Goal: Task Accomplishment & Management: Complete application form

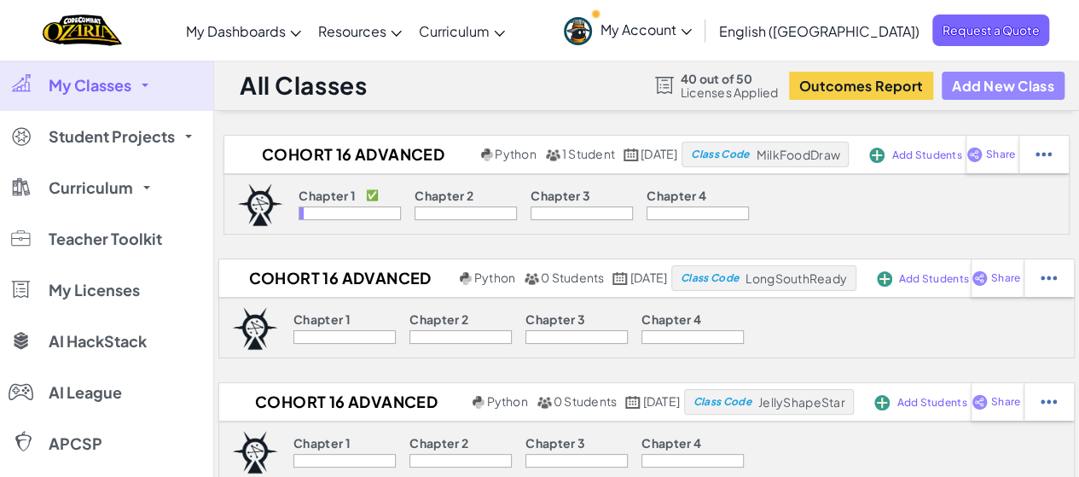
click at [1013, 84] on button "Add New Class" at bounding box center [1003, 86] width 123 height 28
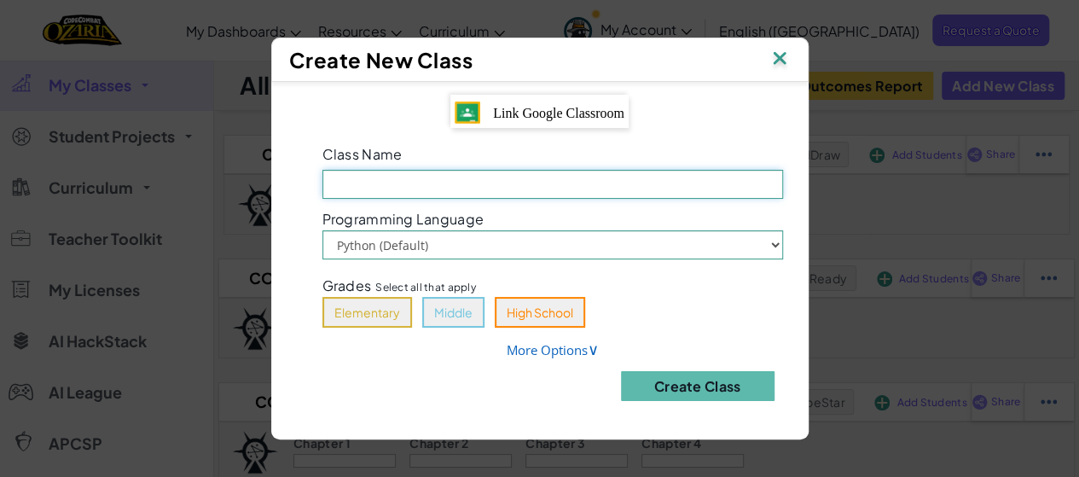
click at [734, 193] on input "Class Name Field is required" at bounding box center [552, 184] width 461 height 29
type input "Cohort 4 Advanced 2 (Teacher 1-7)"
click at [362, 311] on button "Elementary" at bounding box center [367, 312] width 90 height 31
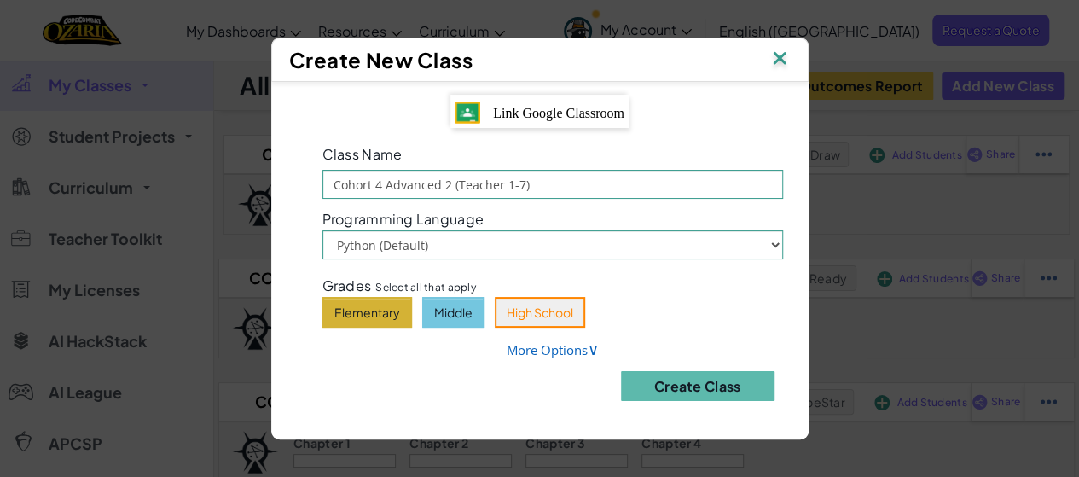
click at [430, 311] on button "Middle" at bounding box center [453, 312] width 62 height 31
click at [513, 313] on button "High School" at bounding box center [540, 312] width 90 height 31
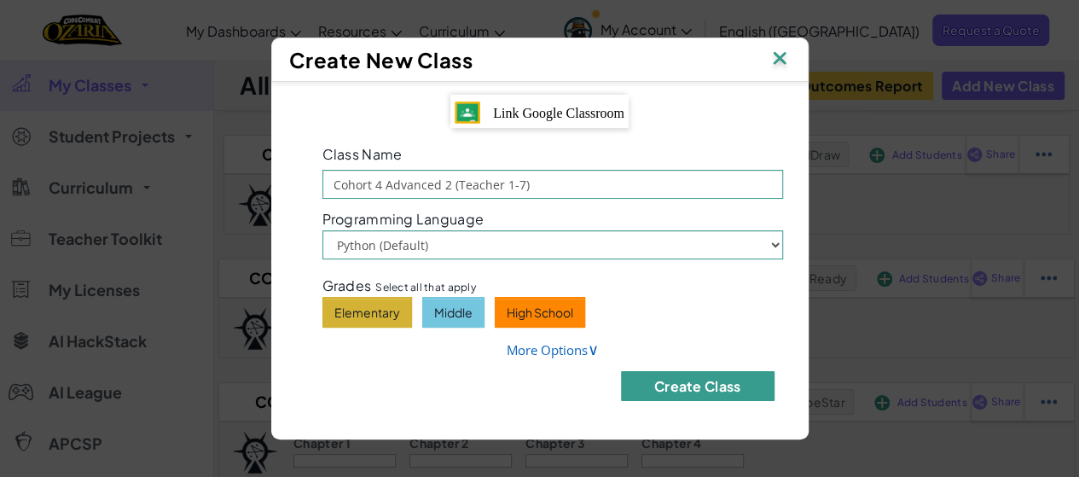
click at [686, 389] on button "Create Class" at bounding box center [698, 386] width 154 height 30
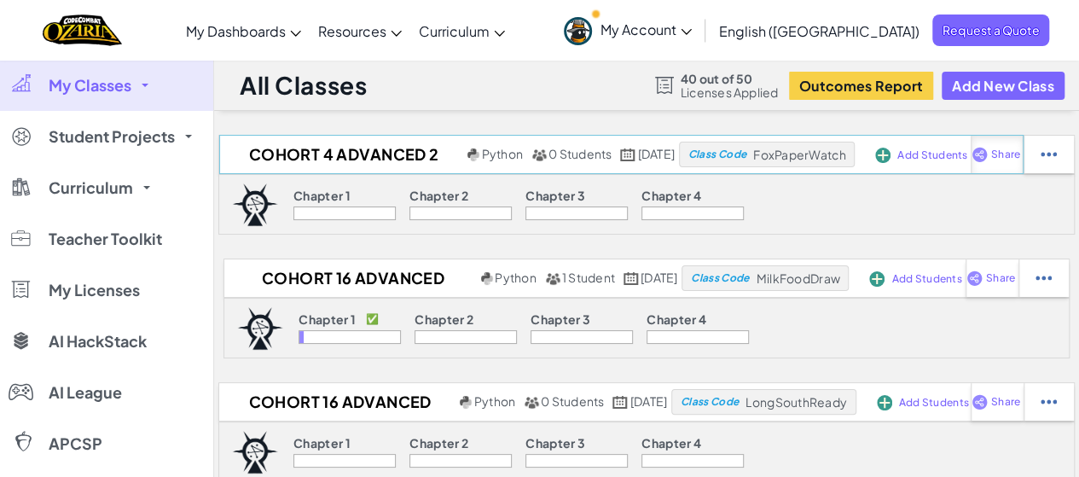
click at [988, 156] on img at bounding box center [979, 154] width 16 height 15
select select "write"
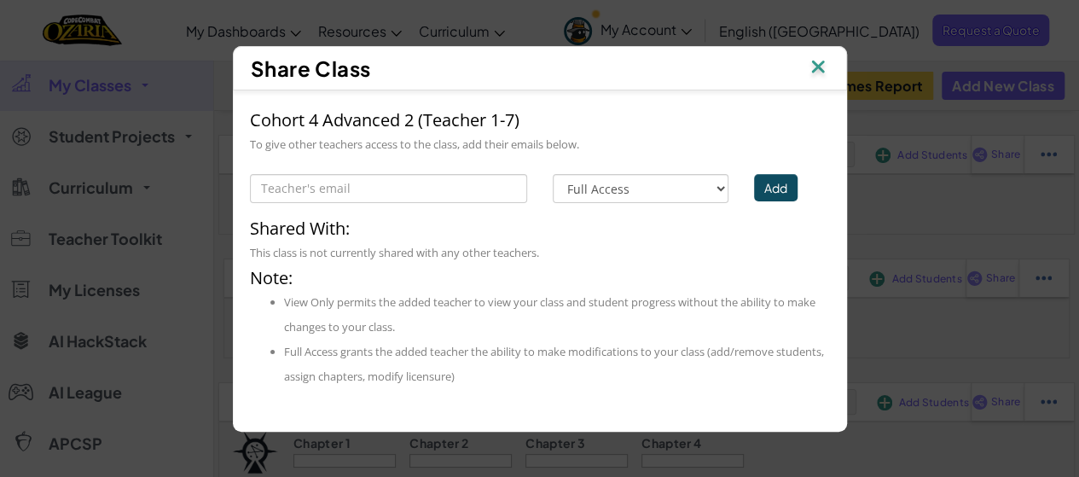
click at [823, 60] on img at bounding box center [818, 68] width 22 height 26
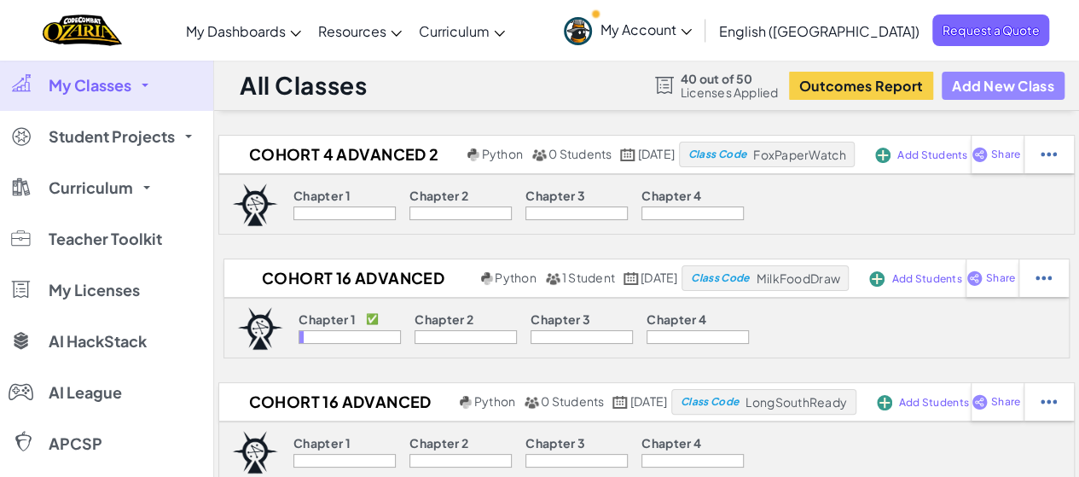
click at [1001, 90] on button "Add New Class" at bounding box center [1003, 86] width 123 height 28
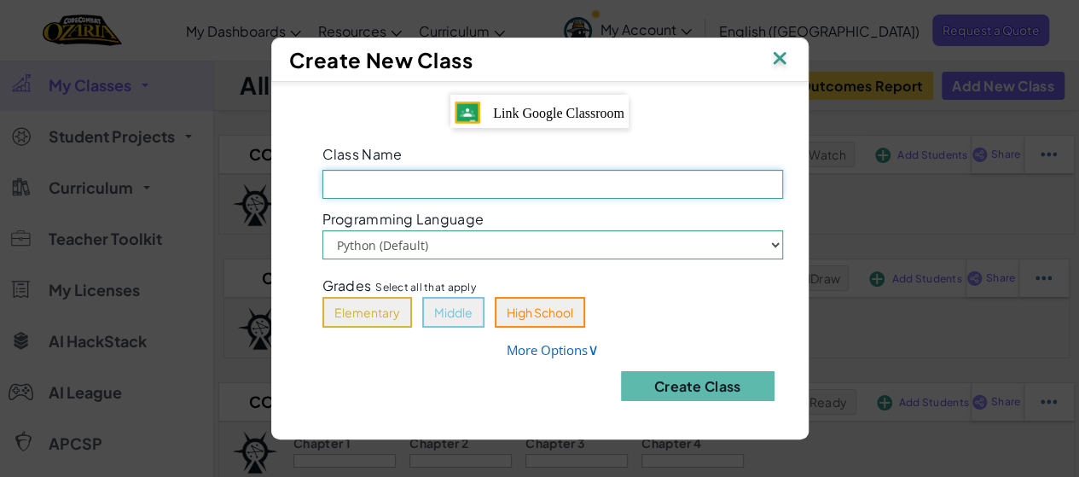
click at [689, 193] on input "Class Name Field is required" at bounding box center [552, 184] width 461 height 29
click at [447, 185] on input "Cohort 4 Advanced 2 (Teacher 1-7)" at bounding box center [552, 184] width 461 height 29
click at [379, 186] on input "Cohort 4 Advanced 2 (Teacher 1-7)" at bounding box center [552, 184] width 461 height 29
type input "Cohort 17 Advanced 2 (Teacher 1-7)"
click at [362, 323] on button "Elementary" at bounding box center [367, 312] width 90 height 31
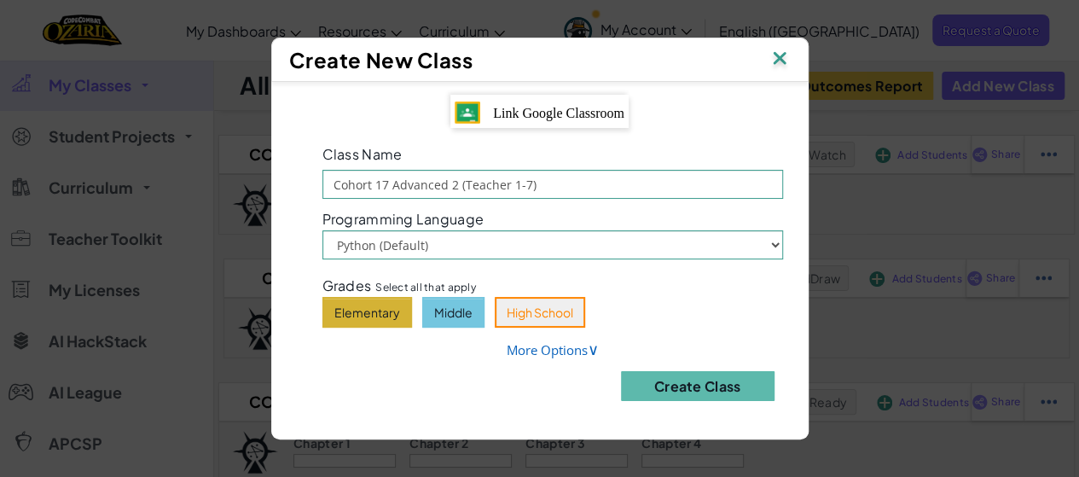
click at [426, 320] on button "Middle" at bounding box center [453, 312] width 62 height 31
click at [536, 318] on button "High School" at bounding box center [540, 312] width 90 height 31
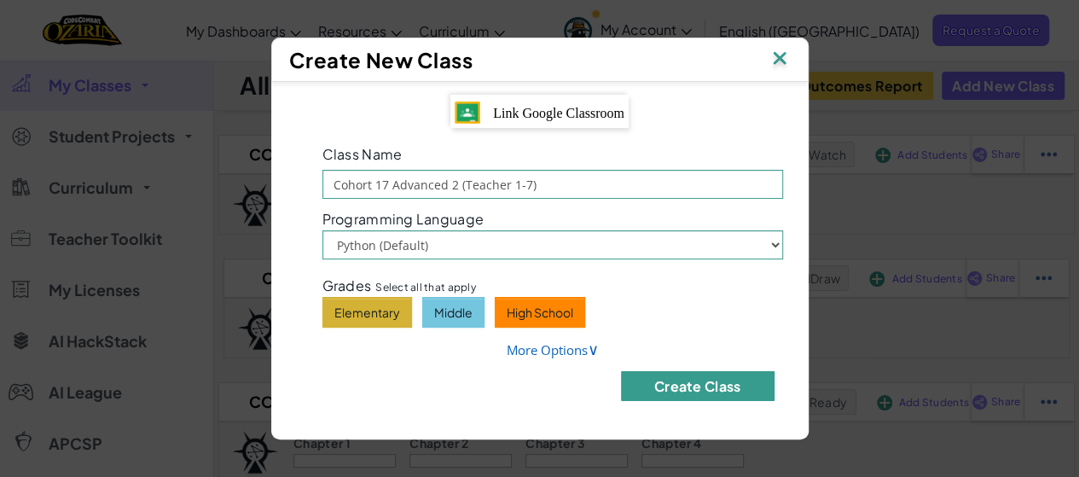
click at [665, 387] on button "Create Class" at bounding box center [698, 386] width 154 height 30
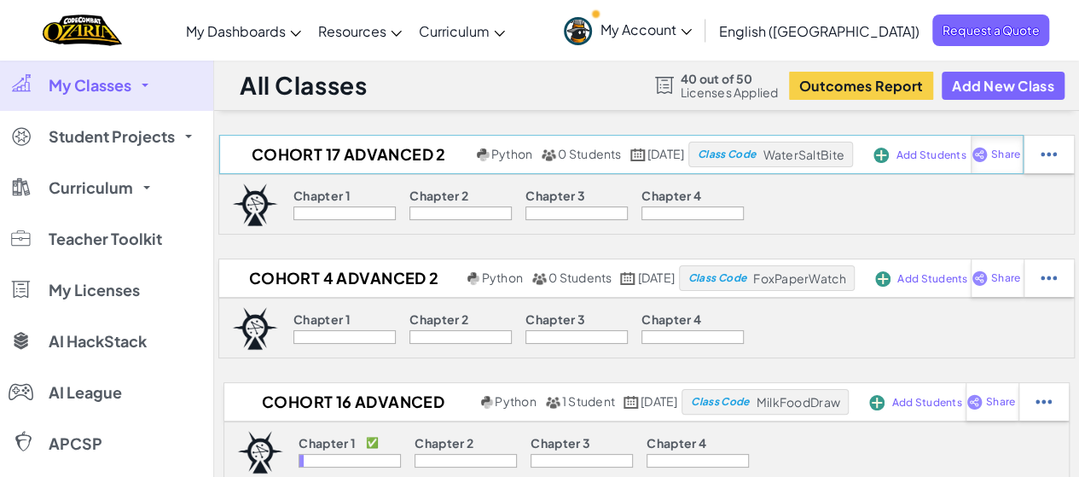
click at [1020, 150] on span "Share" at bounding box center [1005, 154] width 29 height 10
select select "write"
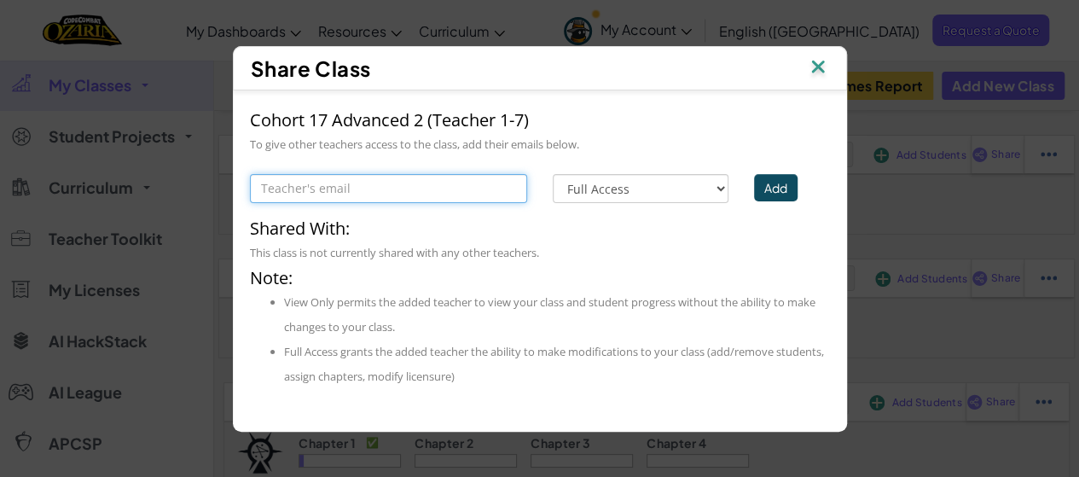
click at [497, 195] on input "text" at bounding box center [388, 188] width 277 height 29
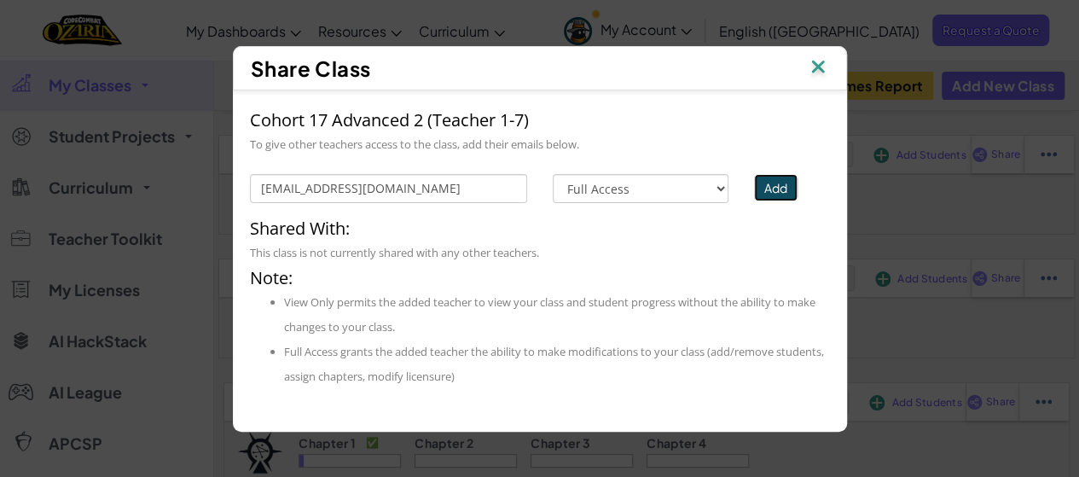
click at [774, 190] on button "Add" at bounding box center [775, 187] width 43 height 27
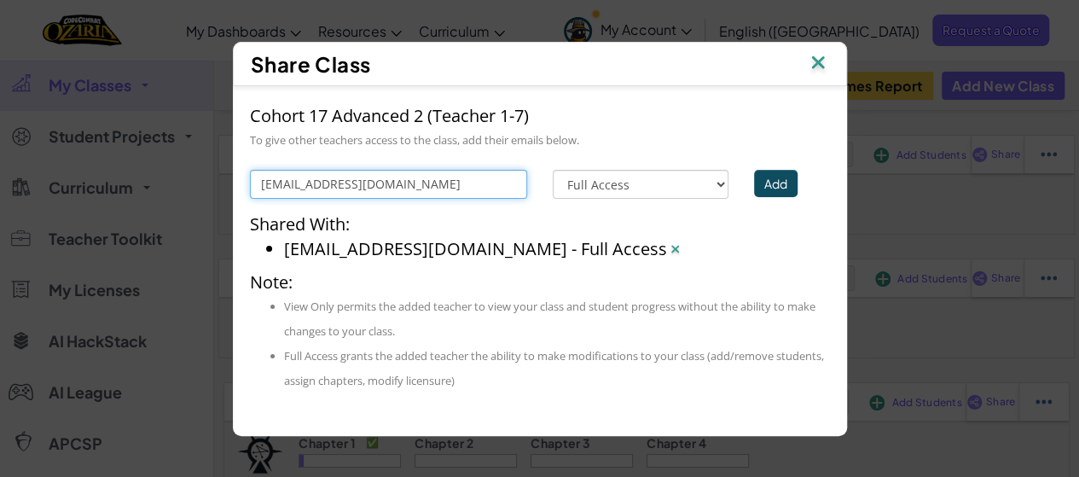
click at [455, 187] on input "[EMAIL_ADDRESS][DOMAIN_NAME]" at bounding box center [388, 184] width 277 height 29
type input "b"
click at [455, 187] on input "text" at bounding box center [388, 184] width 277 height 29
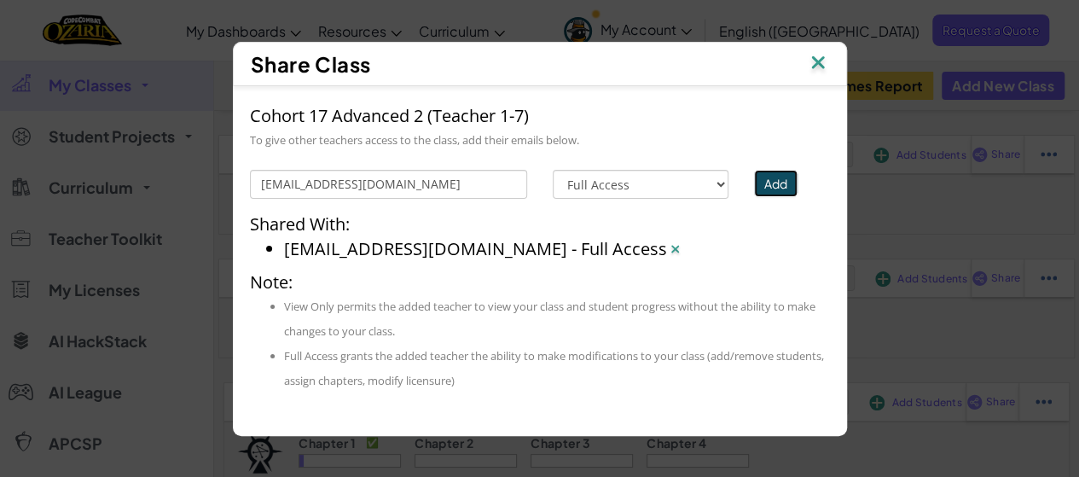
click at [776, 174] on button "Add" at bounding box center [775, 183] width 43 height 27
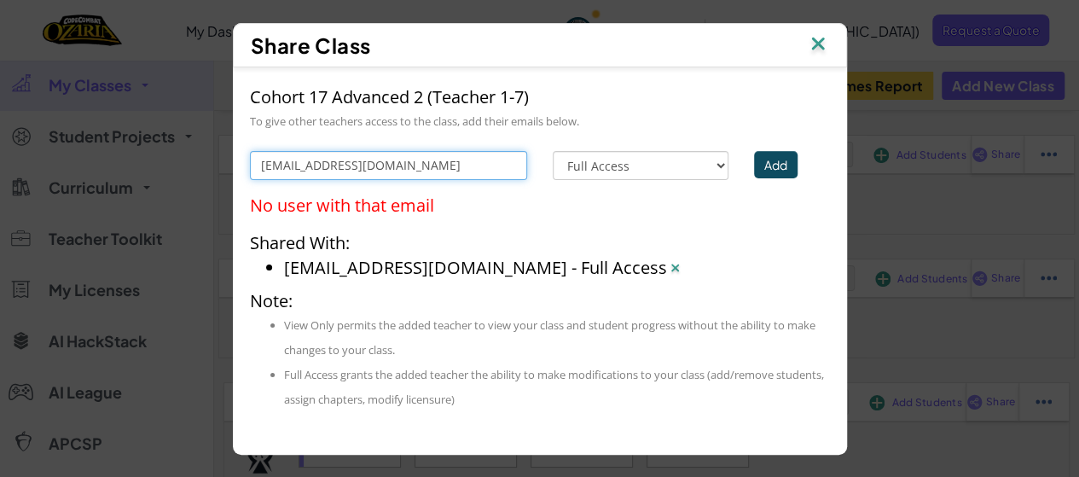
click at [473, 162] on input "[EMAIL_ADDRESS][DOMAIN_NAME]" at bounding box center [388, 165] width 277 height 29
type input "k"
click at [473, 162] on input "text" at bounding box center [388, 165] width 277 height 29
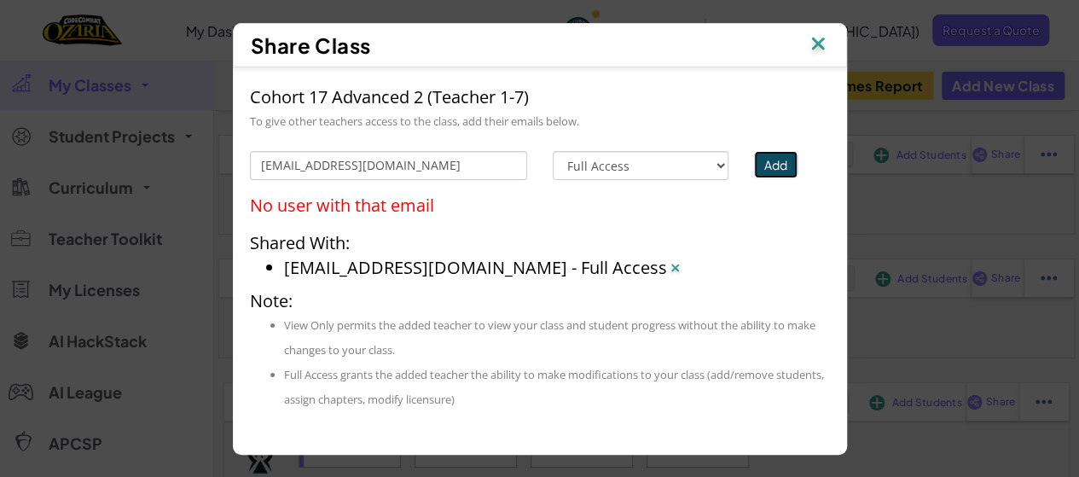
click at [781, 155] on button "Add" at bounding box center [775, 164] width 43 height 27
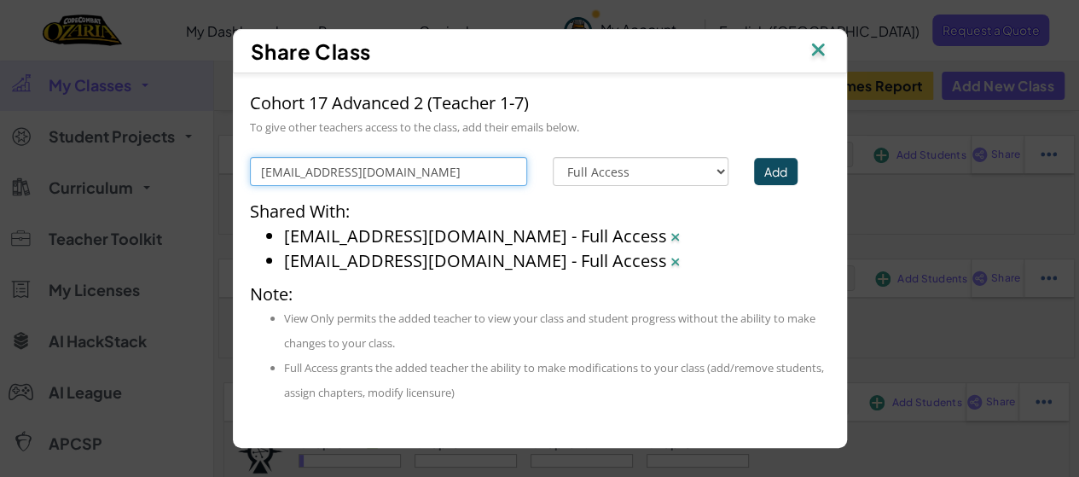
click at [510, 173] on input "[EMAIL_ADDRESS][DOMAIN_NAME]" at bounding box center [388, 171] width 277 height 29
type input "k"
click at [510, 173] on input "text" at bounding box center [388, 171] width 277 height 29
type input "[EMAIL_ADDRESS][DOMAIN_NAME]"
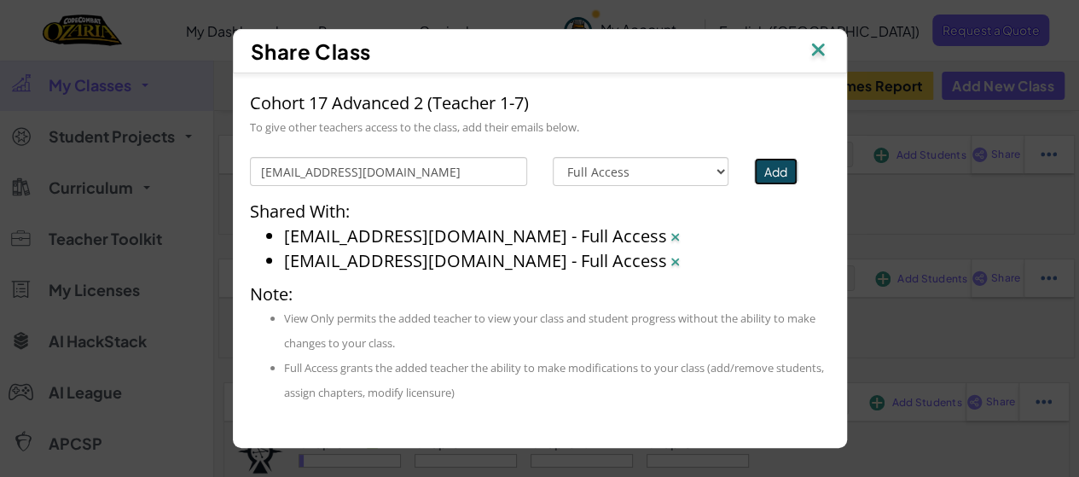
click at [780, 171] on button "Add" at bounding box center [775, 171] width 43 height 27
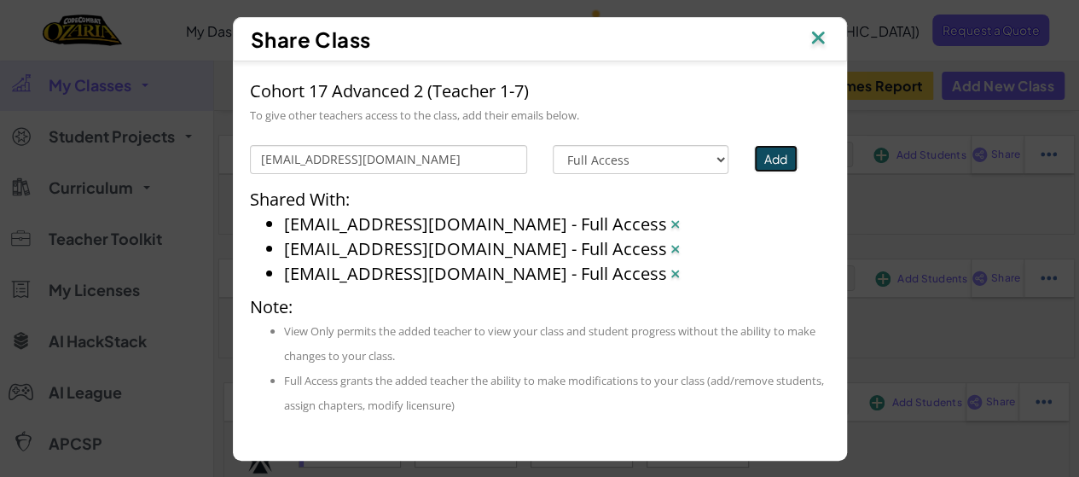
click at [780, 171] on button "Add" at bounding box center [775, 158] width 43 height 27
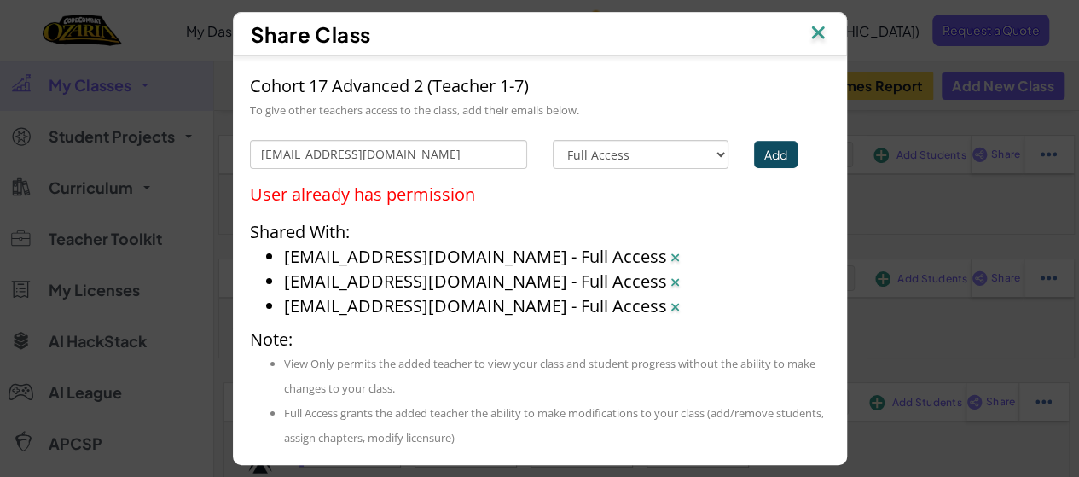
click at [829, 33] on img at bounding box center [818, 34] width 22 height 26
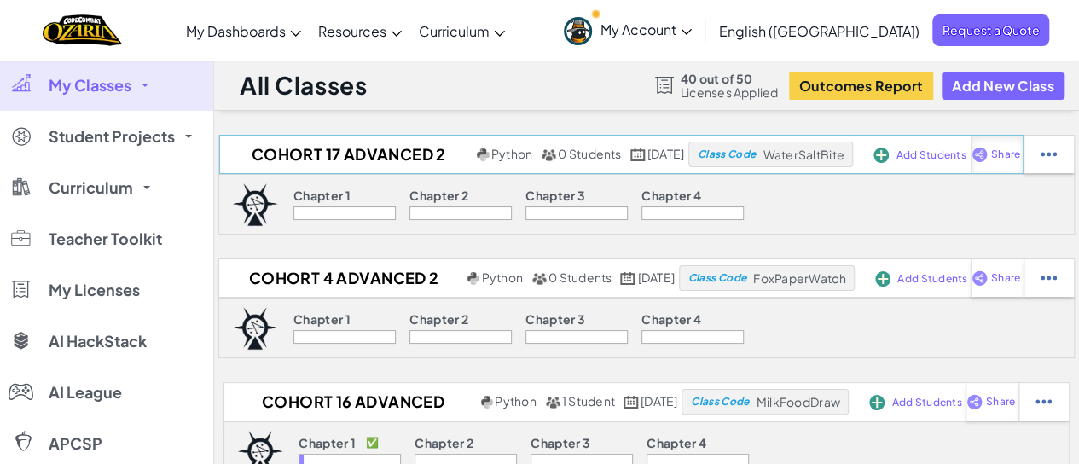
click at [988, 154] on img at bounding box center [979, 154] width 16 height 15
select select "write"
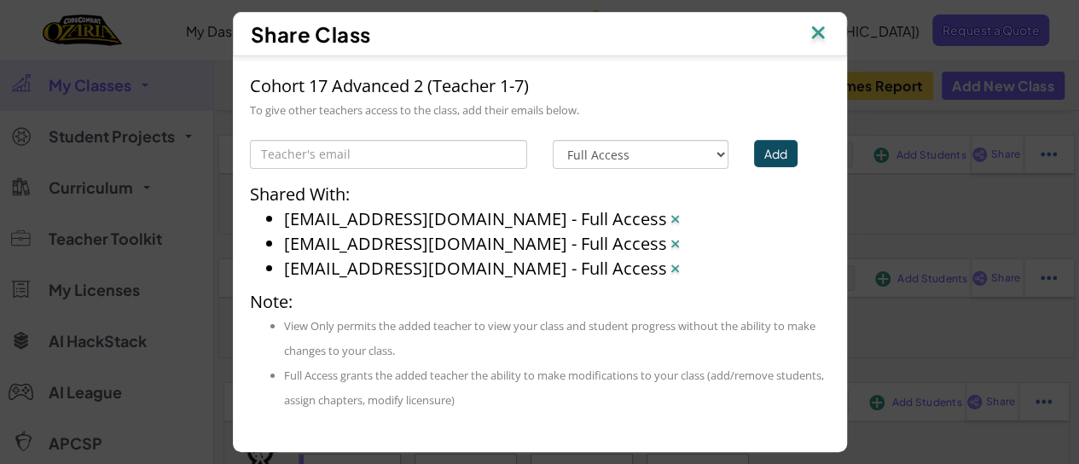
click at [817, 33] on img at bounding box center [818, 34] width 22 height 26
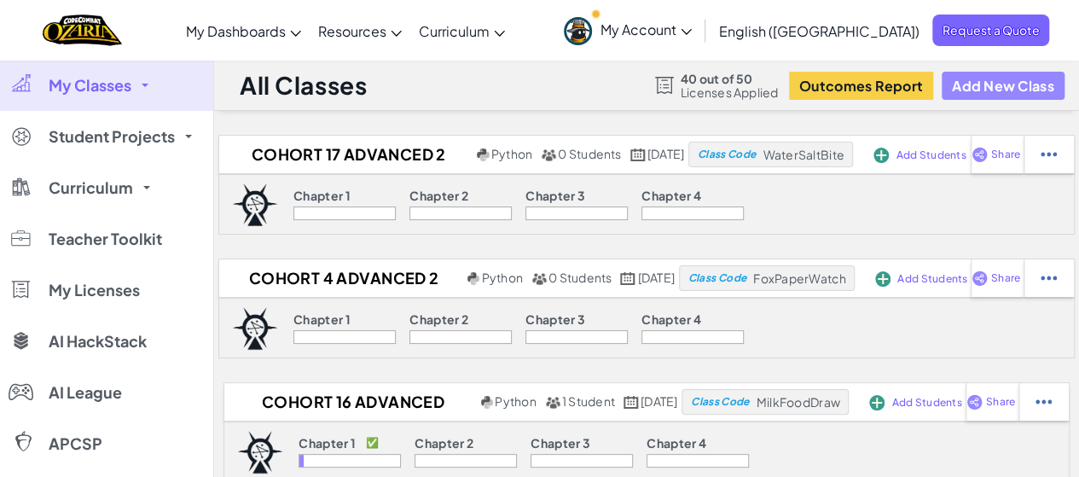
click at [1008, 89] on button "Add New Class" at bounding box center [1003, 86] width 123 height 28
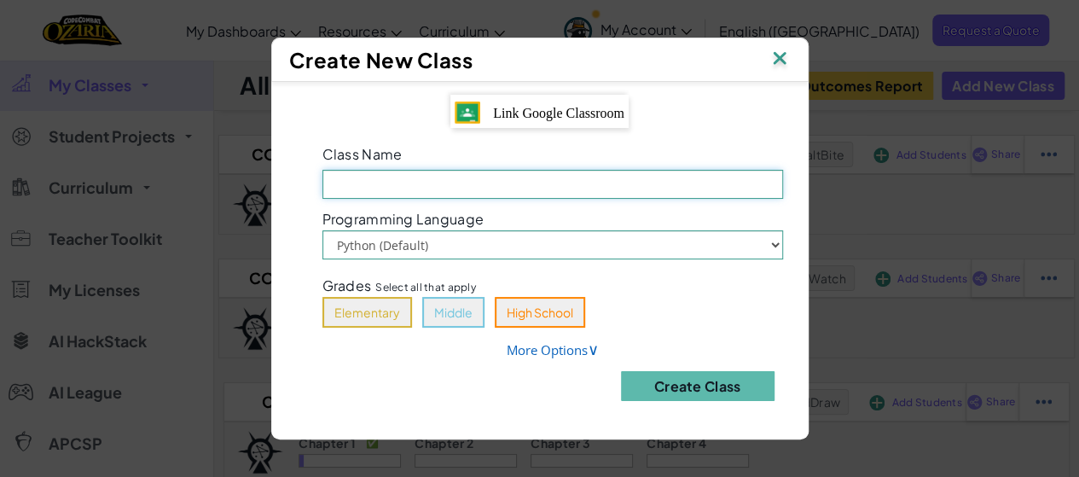
click at [523, 183] on input "Class Name Field is required" at bounding box center [552, 184] width 461 height 29
click at [445, 183] on input "Cohort 4 Advanced 2 (Teacher 1-7)" at bounding box center [552, 184] width 461 height 29
click at [380, 185] on input "Cohort 4 Advanced 1 (Teacher 1-7)" at bounding box center [552, 184] width 461 height 29
type input "Cohort 17 Advanced 1 (Teacher 1-7)"
click at [379, 301] on button "Elementary" at bounding box center [367, 312] width 90 height 31
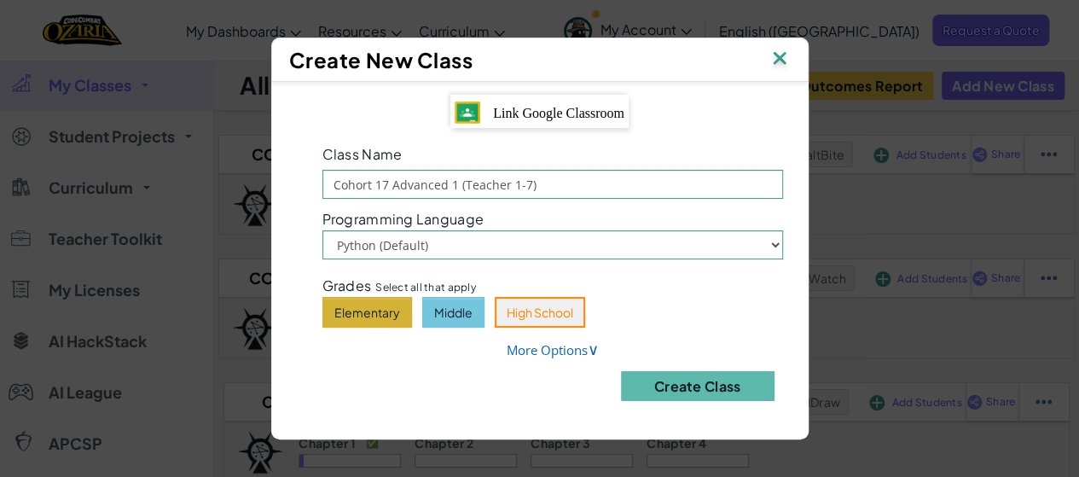
click at [433, 308] on button "Middle" at bounding box center [453, 312] width 62 height 31
click at [512, 325] on button "High School" at bounding box center [540, 312] width 90 height 31
click at [775, 241] on select "Python (Default) JavaScript" at bounding box center [552, 244] width 461 height 29
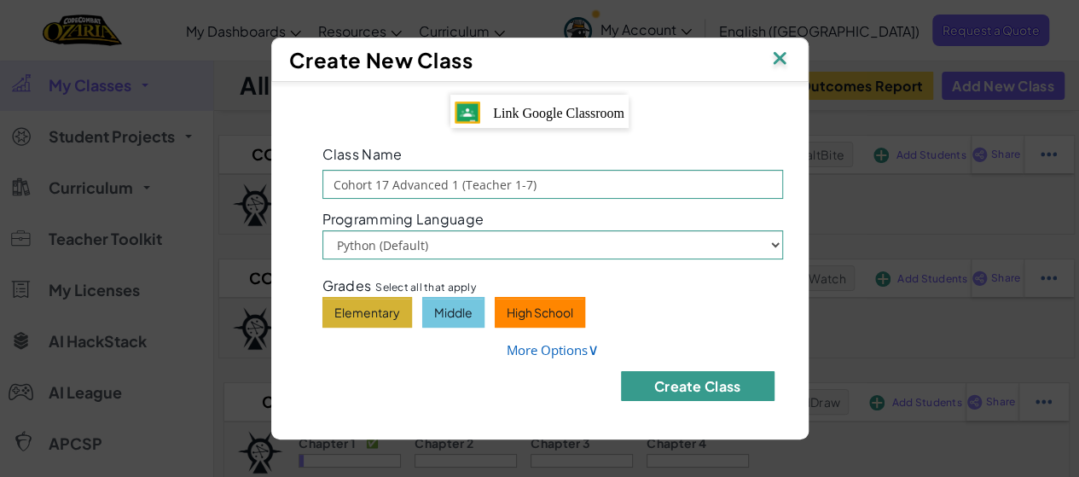
click at [731, 385] on button "Create Class" at bounding box center [698, 386] width 154 height 30
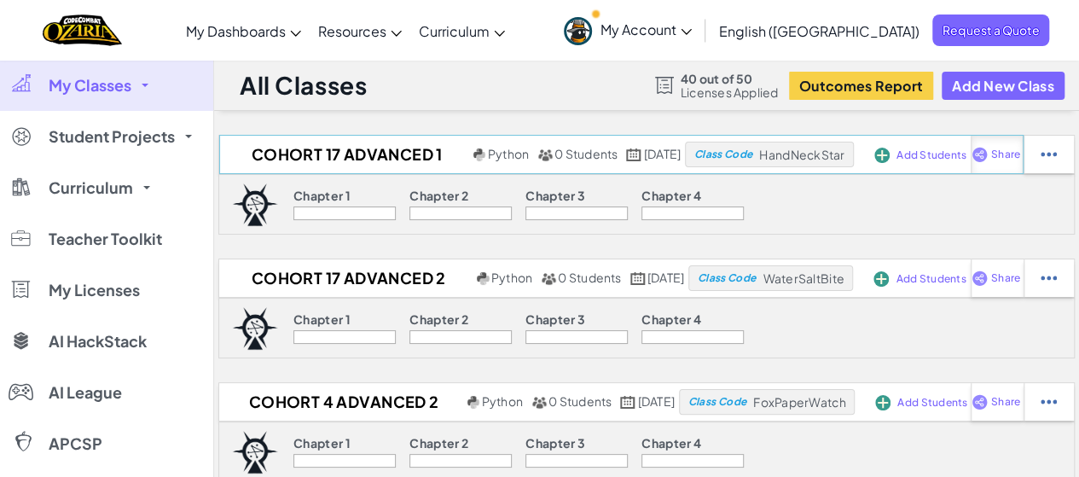
click at [988, 156] on img at bounding box center [979, 154] width 16 height 15
select select "write"
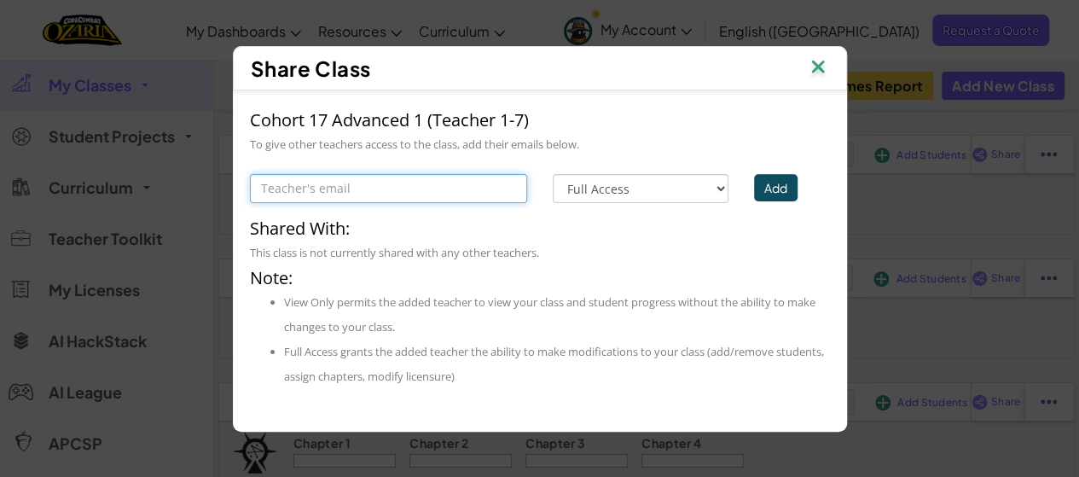
click at [503, 192] on input "text" at bounding box center [388, 188] width 277 height 29
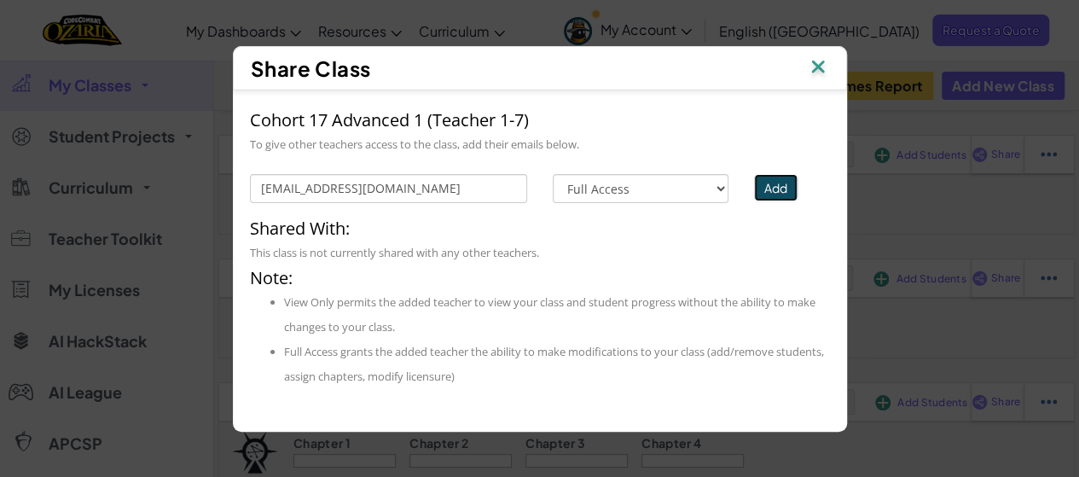
click at [779, 186] on button "Add" at bounding box center [775, 187] width 43 height 27
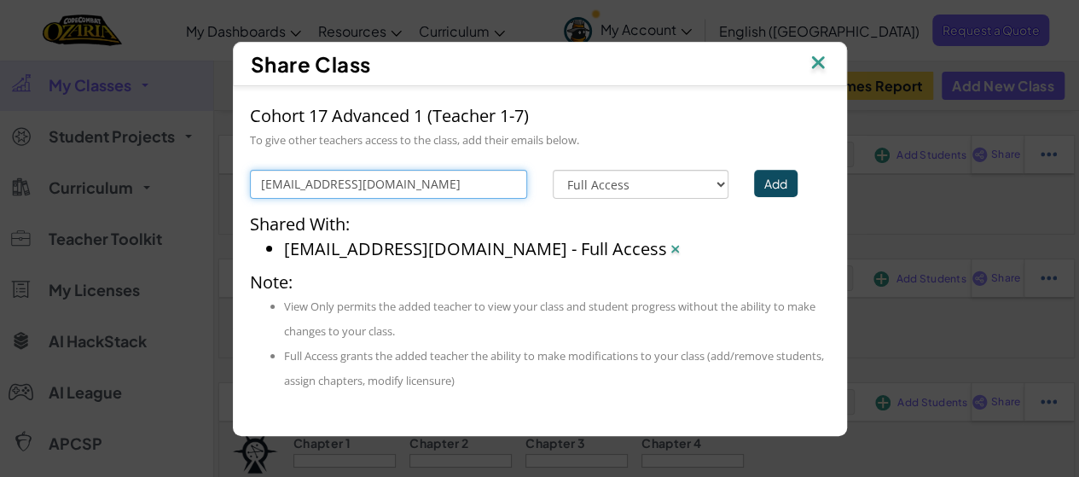
click at [507, 178] on input "[EMAIL_ADDRESS][DOMAIN_NAME]" at bounding box center [388, 184] width 277 height 29
type input "b"
click at [507, 178] on input "text" at bounding box center [388, 184] width 277 height 29
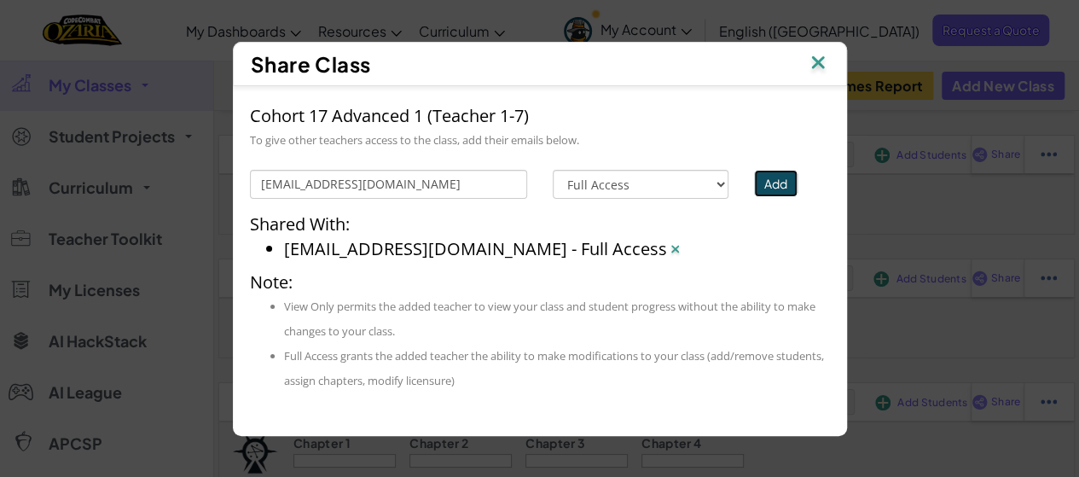
click at [763, 178] on button "Add" at bounding box center [775, 183] width 43 height 27
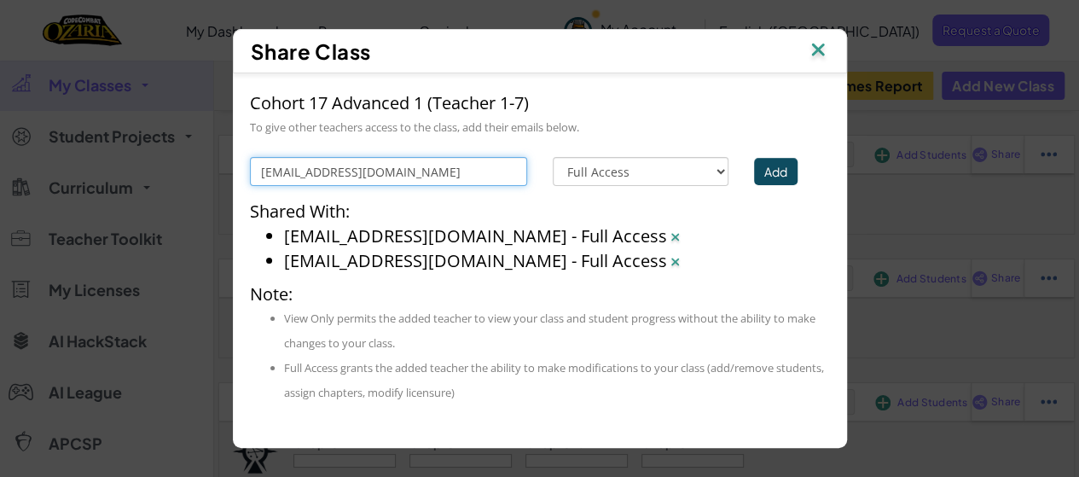
click at [494, 163] on input "[EMAIL_ADDRESS][DOMAIN_NAME]" at bounding box center [388, 171] width 277 height 29
type input "k"
click at [490, 169] on input "text" at bounding box center [388, 171] width 277 height 29
type input "[EMAIL_ADDRESS][DOMAIN_NAME]"
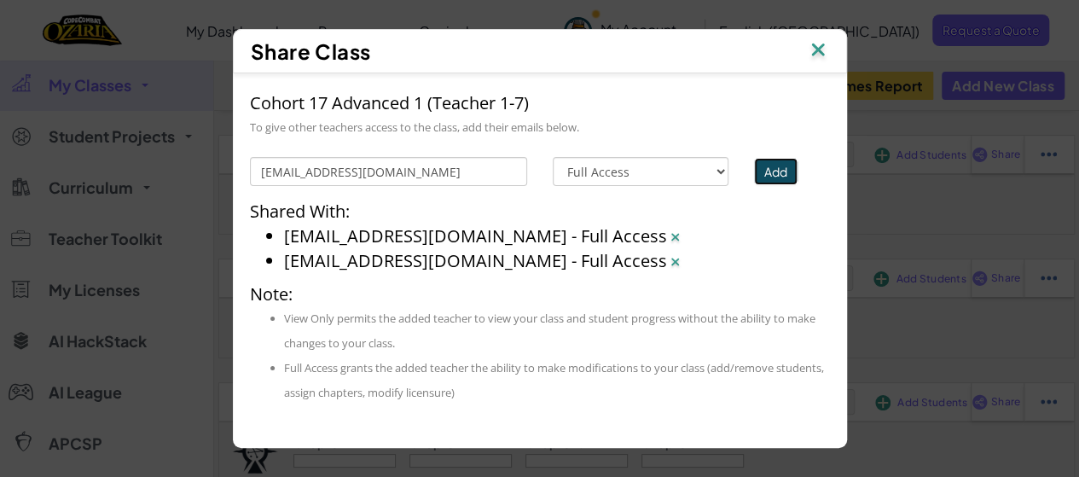
click at [773, 162] on button "Add" at bounding box center [775, 171] width 43 height 27
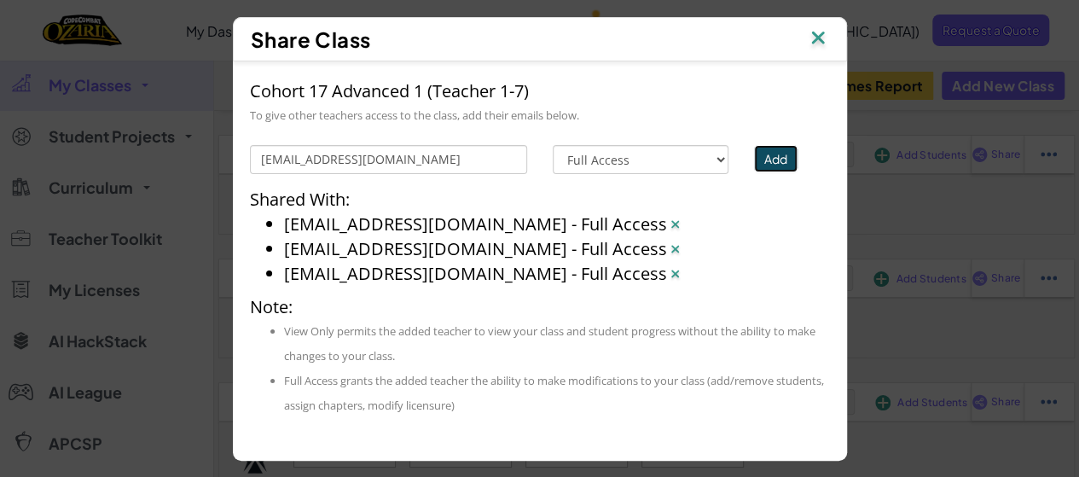
click at [773, 162] on button "Add" at bounding box center [775, 158] width 43 height 27
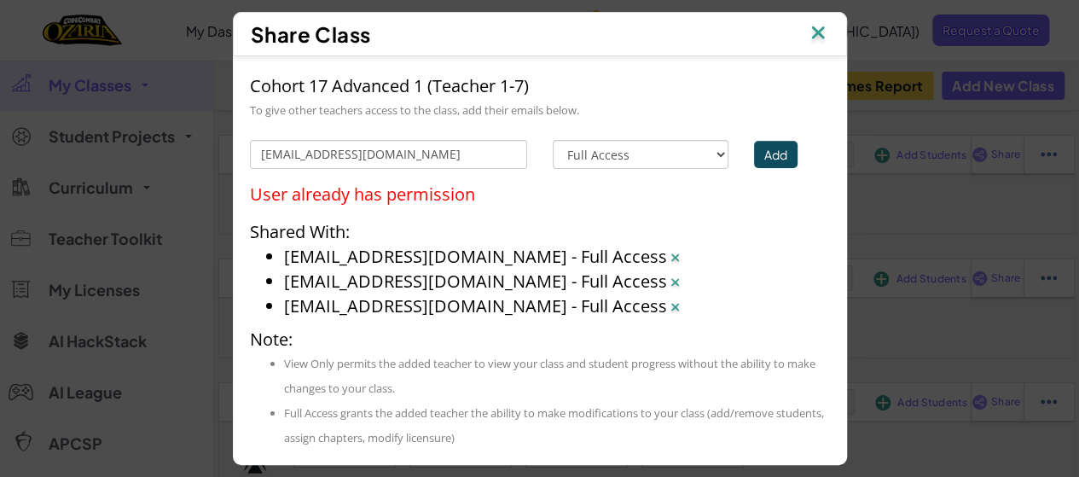
click at [824, 32] on img at bounding box center [818, 34] width 22 height 26
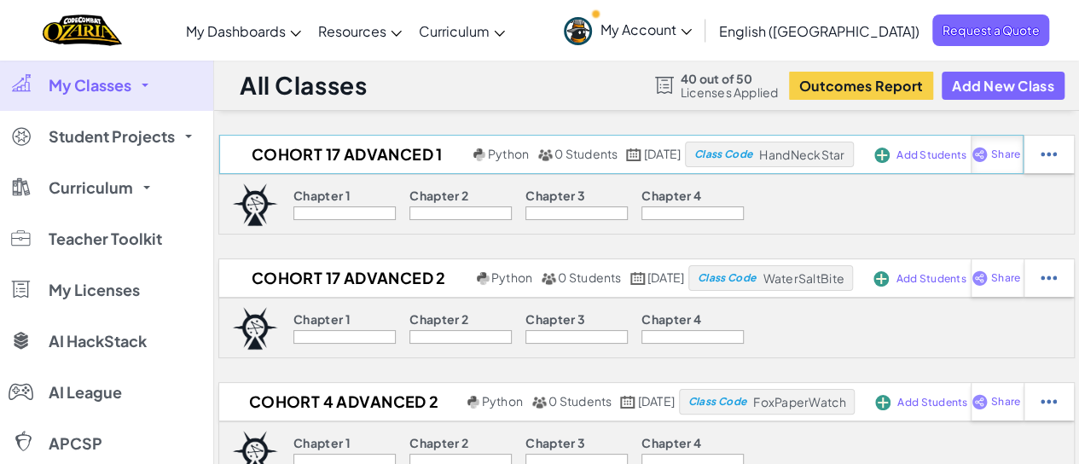
click at [988, 156] on img at bounding box center [979, 154] width 16 height 15
select select "write"
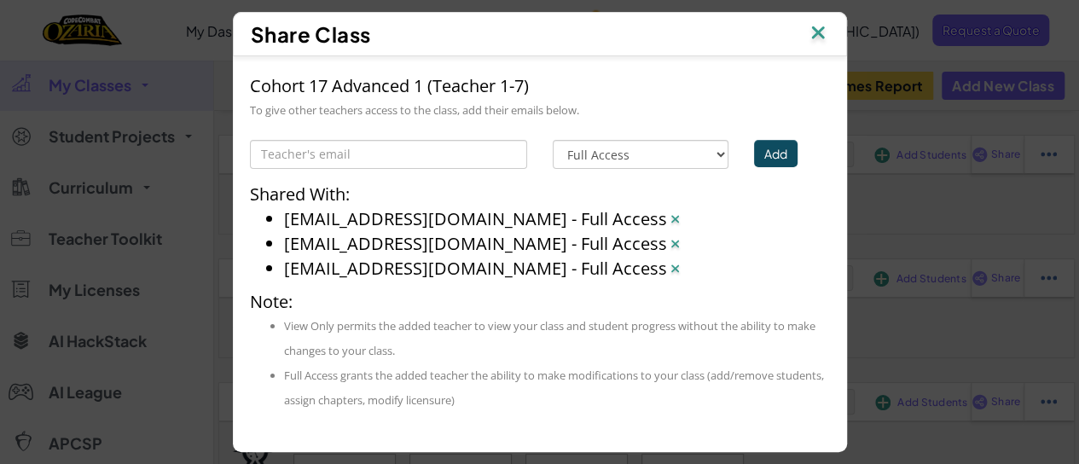
click at [980, 148] on div "Share Class Cohort 17 Advanced 1 (Teacher 1-7) To give other teachers access to…" at bounding box center [539, 232] width 1079 height 464
click at [818, 28] on img at bounding box center [818, 34] width 22 height 26
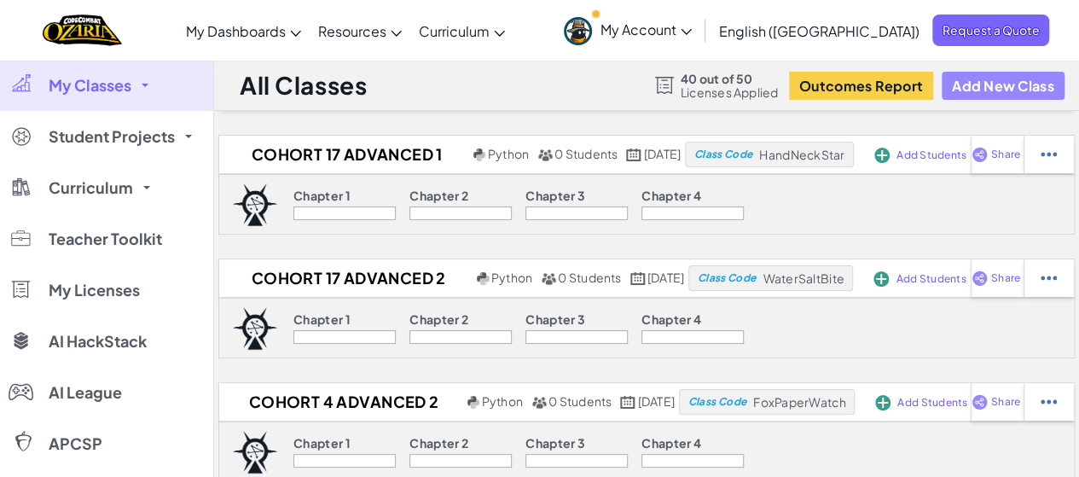
click at [985, 93] on button "Add New Class" at bounding box center [1003, 86] width 123 height 28
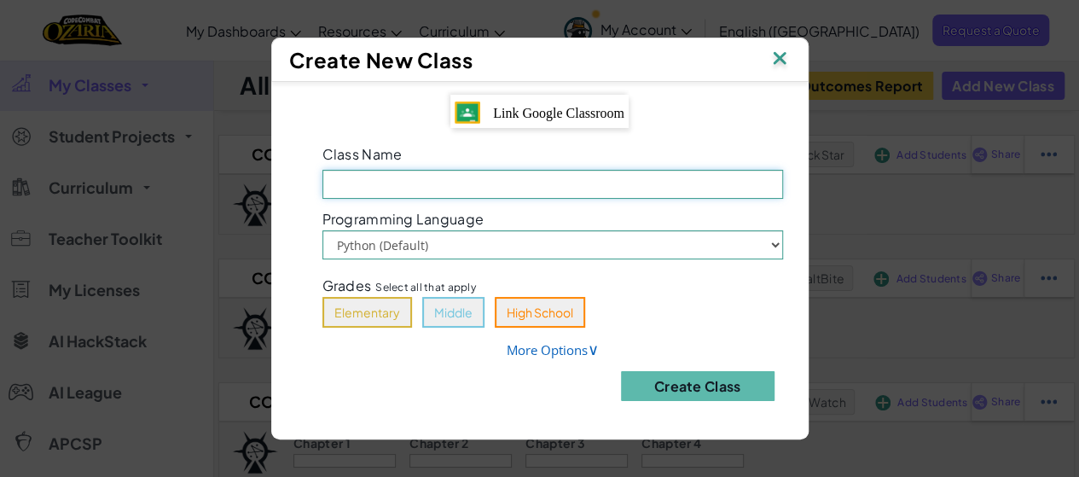
click at [612, 194] on input "Class Name Field is required" at bounding box center [552, 184] width 461 height 29
click at [423, 187] on input "Cohort 4 Basic 2 (Teacher 1-7)" at bounding box center [552, 184] width 461 height 29
click at [382, 186] on input "Cohort 4 Basic 3 (Teacher 1-7)" at bounding box center [552, 184] width 461 height 29
type input "Cohort 17 Basic 3 (Teacher 1-7)"
click at [387, 315] on button "Elementary" at bounding box center [367, 312] width 90 height 31
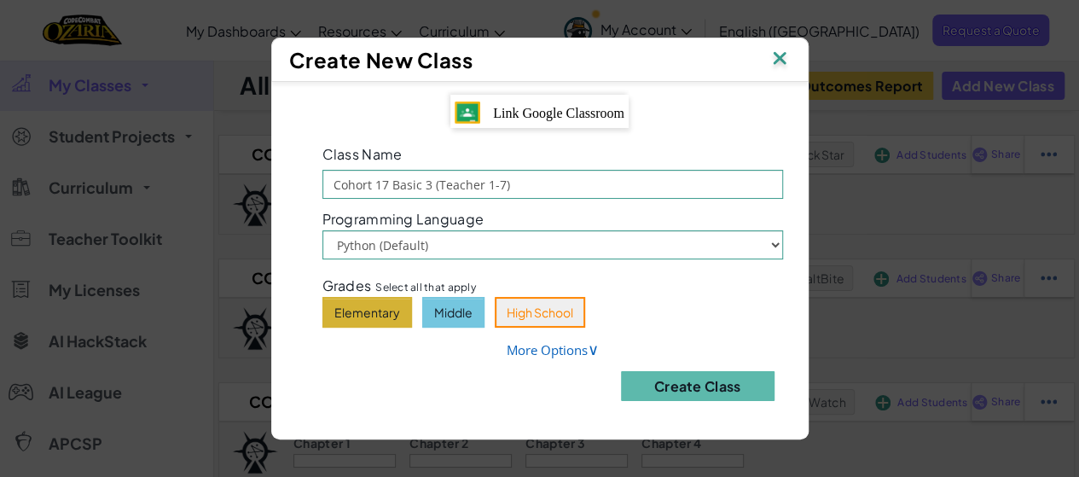
click at [438, 311] on button "Middle" at bounding box center [453, 312] width 62 height 31
click at [517, 309] on button "High School" at bounding box center [540, 312] width 90 height 31
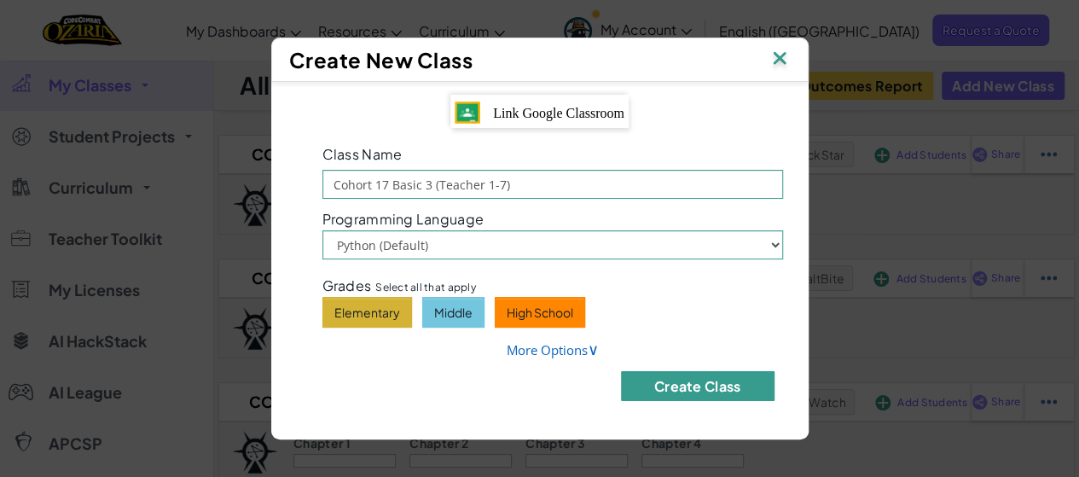
click at [675, 386] on button "Create Class" at bounding box center [698, 386] width 154 height 30
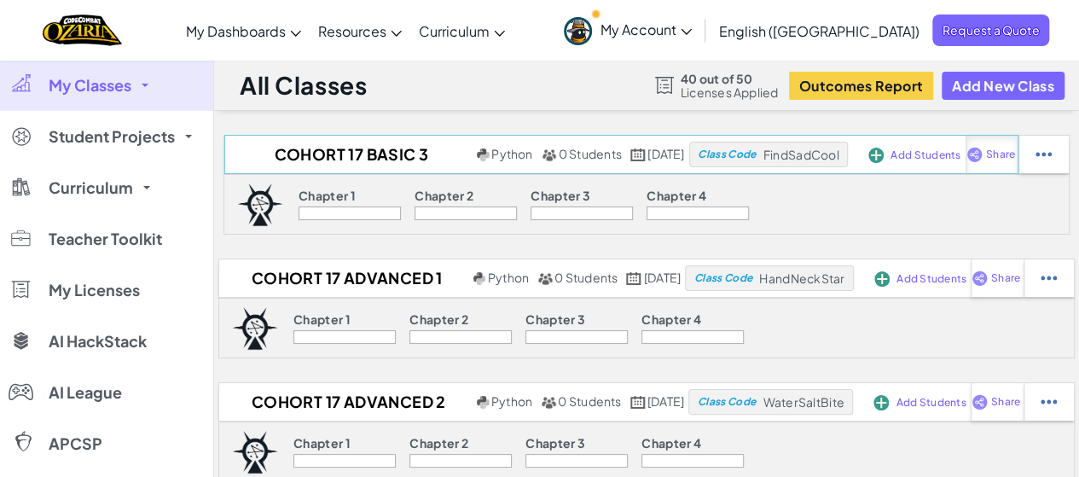
click at [1015, 150] on span "Share" at bounding box center [1000, 154] width 29 height 10
select select "write"
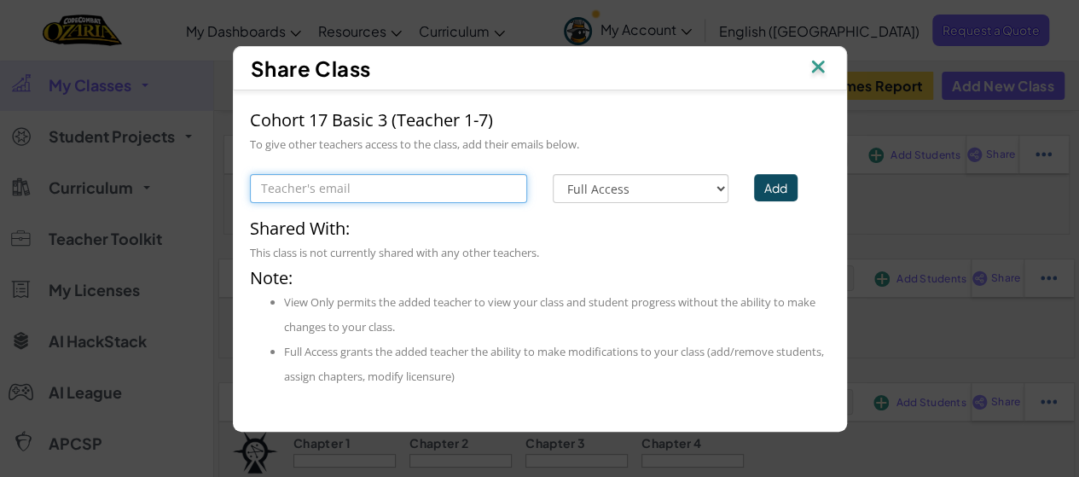
click at [465, 195] on input "text" at bounding box center [388, 188] width 277 height 29
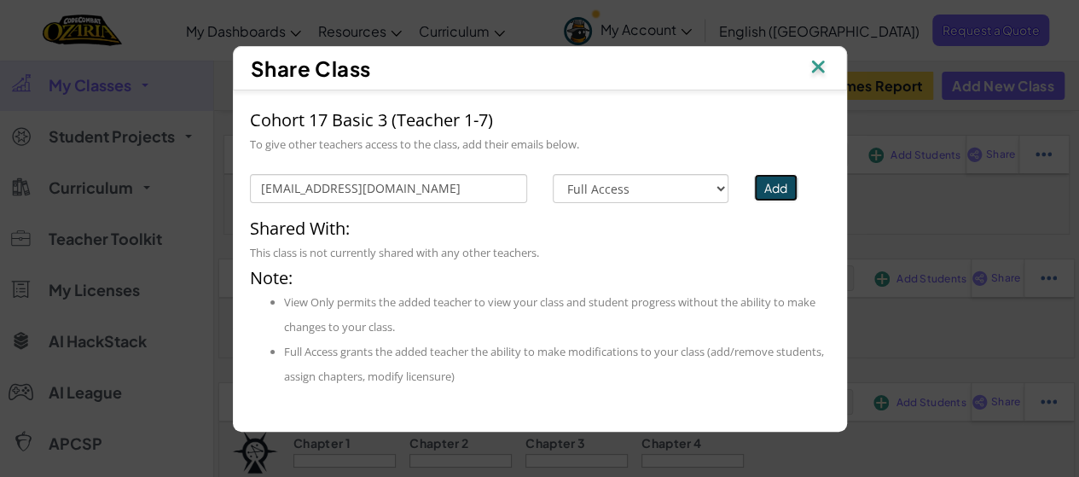
click at [774, 185] on button "Add" at bounding box center [775, 187] width 43 height 27
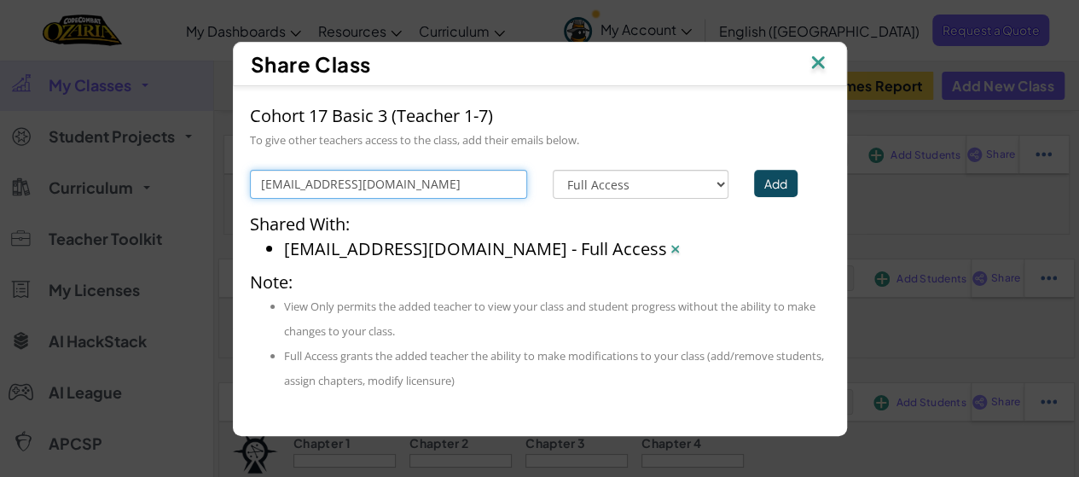
click at [507, 182] on input "[EMAIL_ADDRESS][DOMAIN_NAME]" at bounding box center [388, 184] width 277 height 29
type input "b"
click at [507, 182] on input "text" at bounding box center [388, 184] width 277 height 29
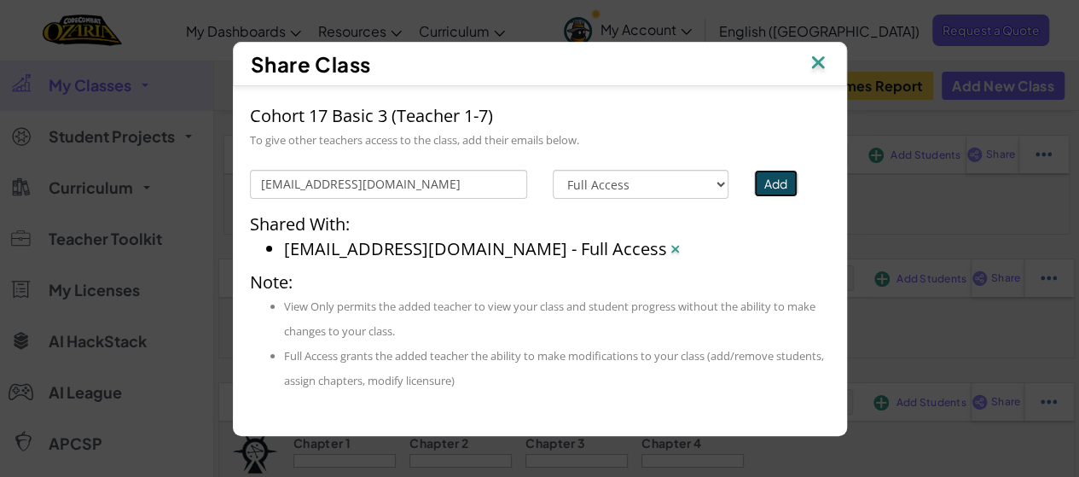
click at [773, 184] on button "Add" at bounding box center [775, 183] width 43 height 27
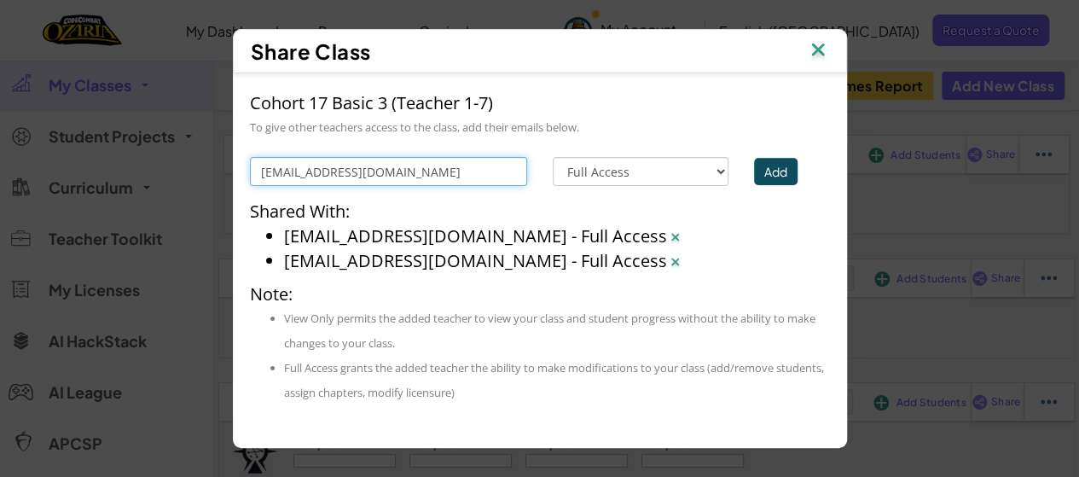
click at [442, 172] on input "[EMAIL_ADDRESS][DOMAIN_NAME]" at bounding box center [388, 171] width 277 height 29
type input "k"
click at [442, 172] on input "text" at bounding box center [388, 171] width 277 height 29
type input "[EMAIL_ADDRESS][DOMAIN_NAME]"
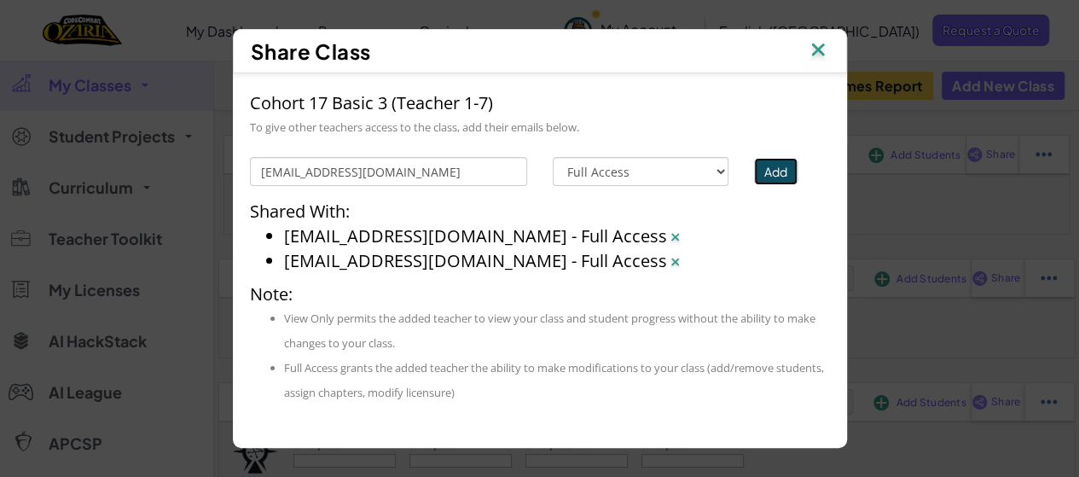
click at [768, 169] on button "Add" at bounding box center [775, 171] width 43 height 27
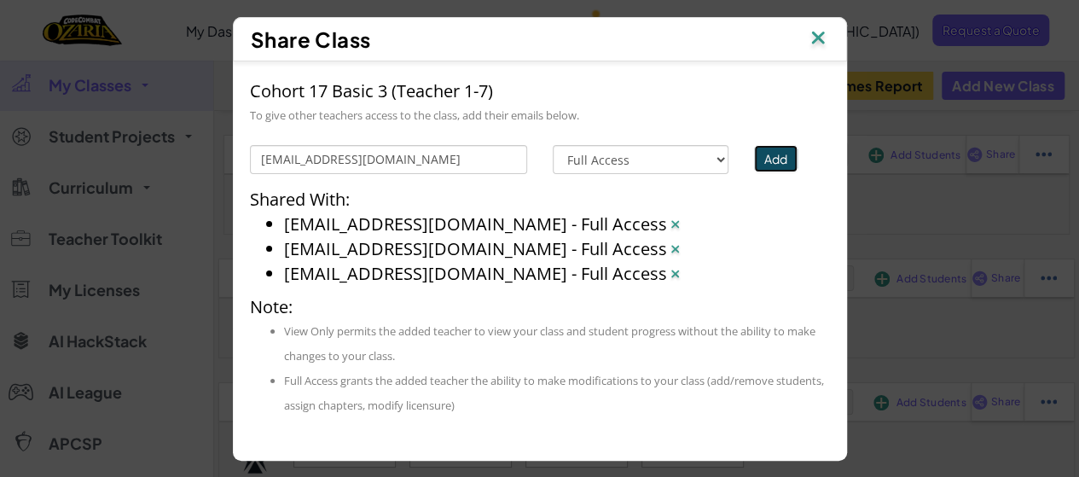
click at [774, 166] on button "Add" at bounding box center [775, 158] width 43 height 27
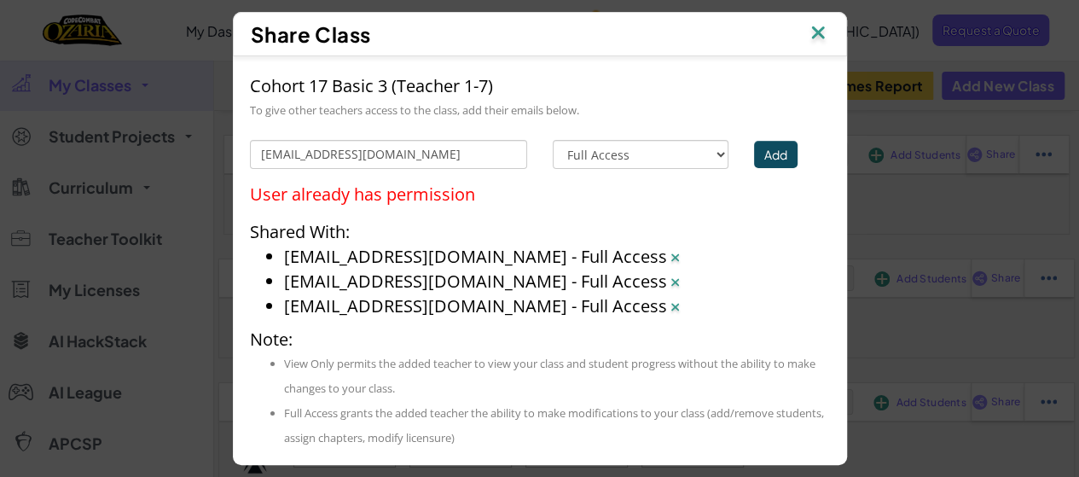
click at [823, 37] on img at bounding box center [818, 34] width 22 height 26
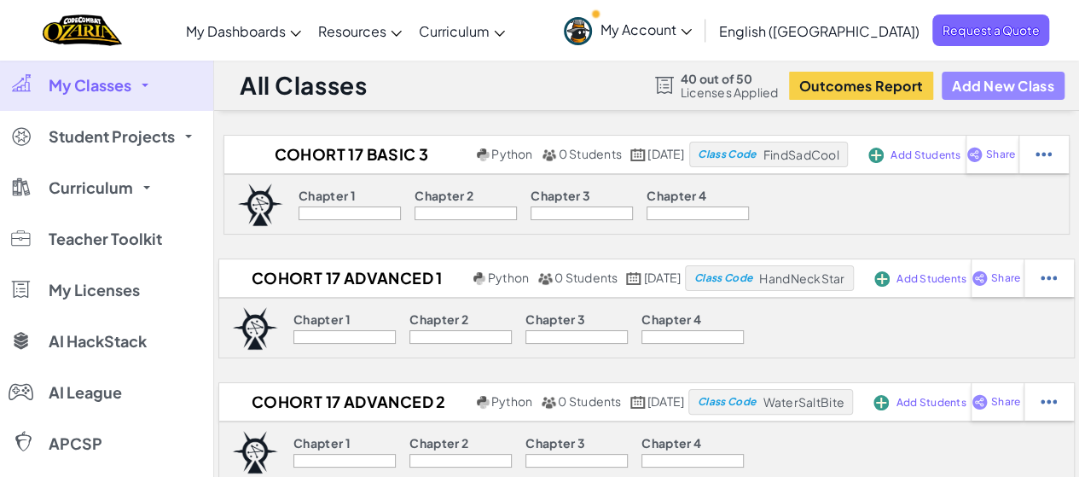
click at [1005, 79] on button "Add New Class" at bounding box center [1003, 86] width 123 height 28
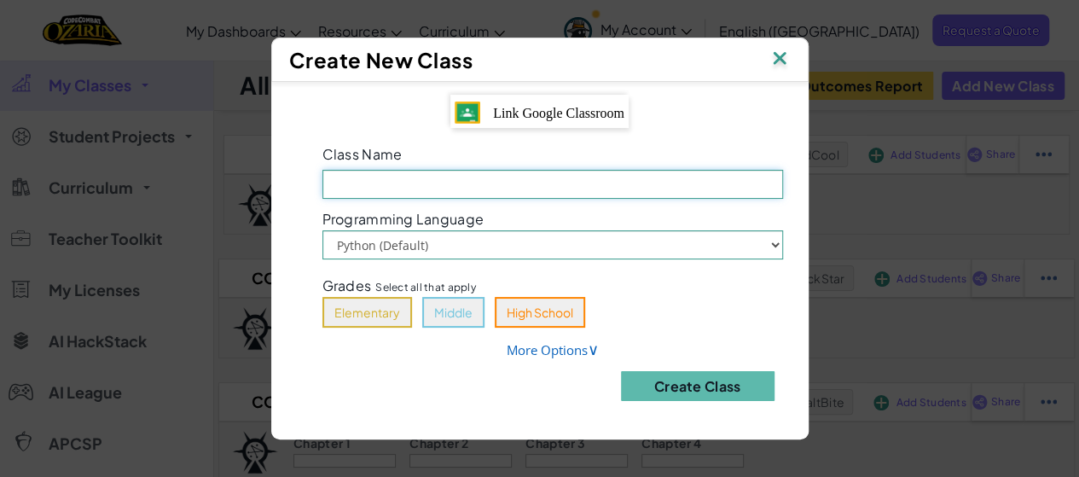
click at [577, 195] on input "Class Name Field is required" at bounding box center [552, 184] width 461 height 29
click at [449, 183] on input "Cohort 4 Advanced 2 (Teacher 1-7)" at bounding box center [552, 184] width 461 height 29
drag, startPoint x: 382, startPoint y: 183, endPoint x: 389, endPoint y: 193, distance: 12.3
click at [389, 193] on input "Cohort 4 Basic 4 (Teacher 1-7)" at bounding box center [552, 184] width 461 height 29
click at [381, 185] on input "Cohort 4 Basic 4 (Teacher 1-7)" at bounding box center [552, 184] width 461 height 29
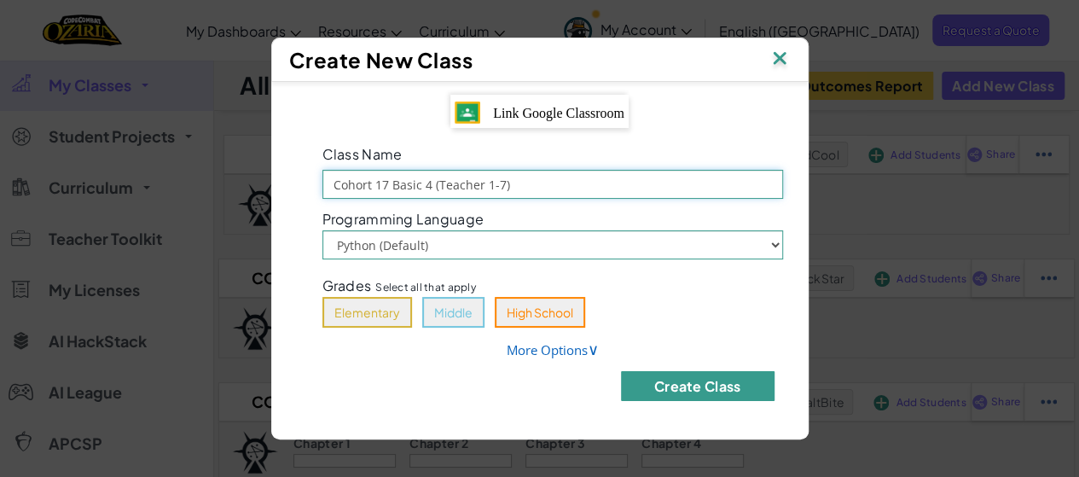
type input "Cohort 17 Basic 4 (Teacher 1-7)"
click at [682, 394] on button "Create Class" at bounding box center [698, 386] width 154 height 30
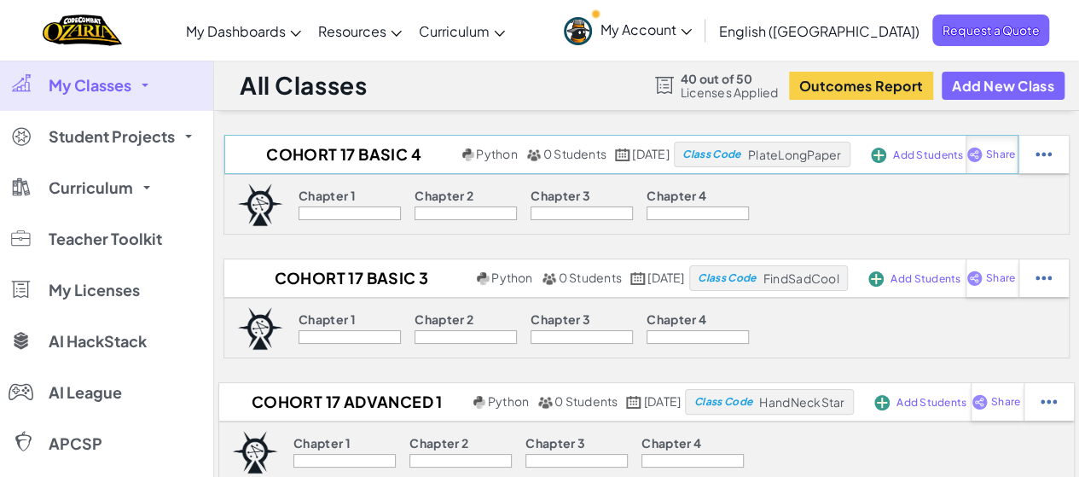
click at [983, 151] on img at bounding box center [974, 154] width 16 height 15
select select "write"
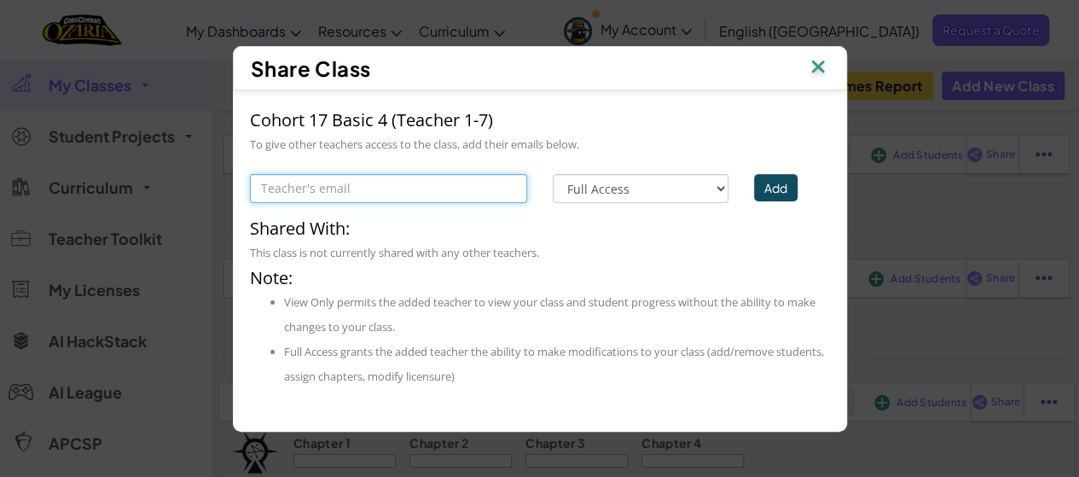
click at [459, 187] on input "text" at bounding box center [388, 188] width 277 height 29
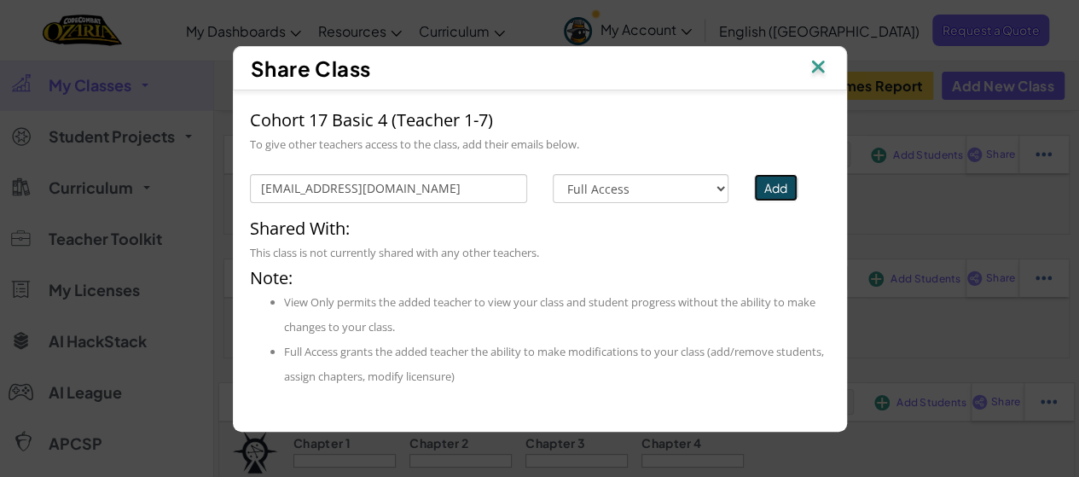
click at [774, 183] on button "Add" at bounding box center [775, 187] width 43 height 27
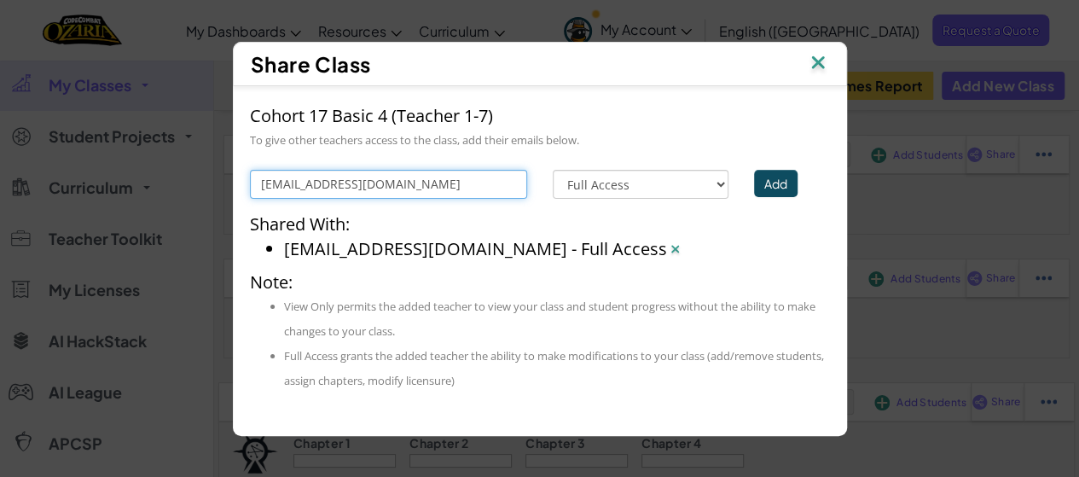
click at [502, 185] on input "[EMAIL_ADDRESS][DOMAIN_NAME]" at bounding box center [388, 184] width 277 height 29
type input "b"
click at [473, 187] on input "text" at bounding box center [388, 184] width 277 height 29
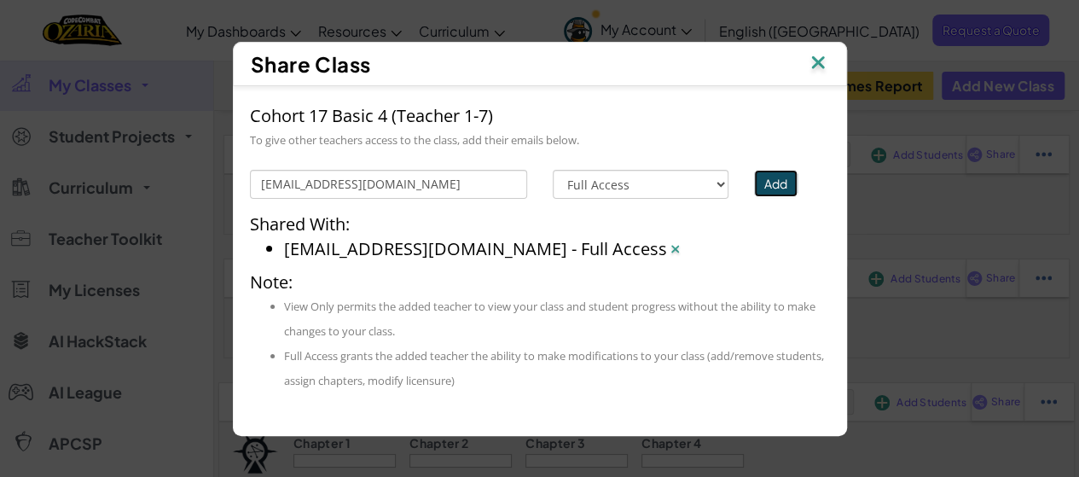
click at [760, 185] on button "Add" at bounding box center [775, 183] width 43 height 27
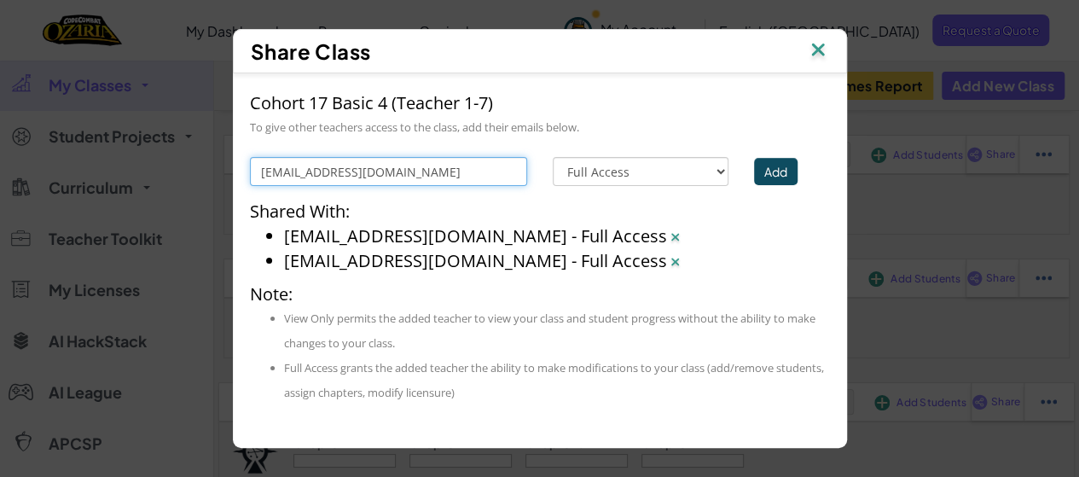
click at [508, 166] on input "[EMAIL_ADDRESS][DOMAIN_NAME]" at bounding box center [388, 171] width 277 height 29
type input "k"
click at [486, 176] on input "text" at bounding box center [388, 171] width 277 height 29
type input "[EMAIL_ADDRESS][DOMAIN_NAME]"
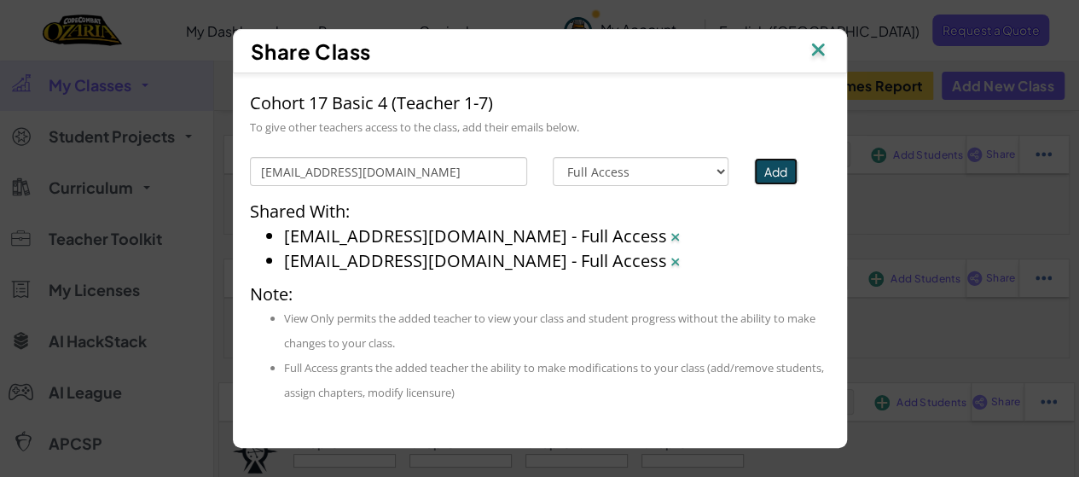
click at [780, 171] on button "Add" at bounding box center [775, 171] width 43 height 27
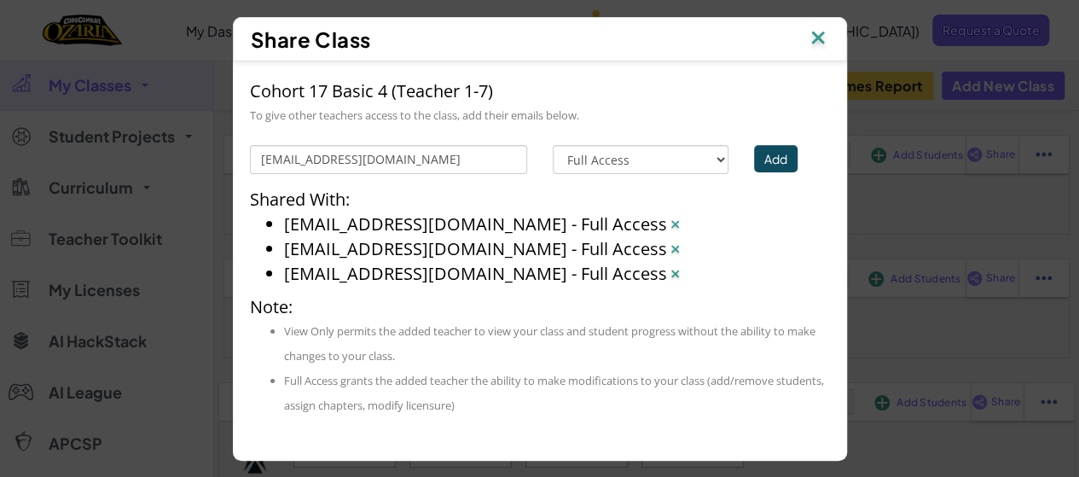
click at [817, 43] on img at bounding box center [818, 39] width 22 height 26
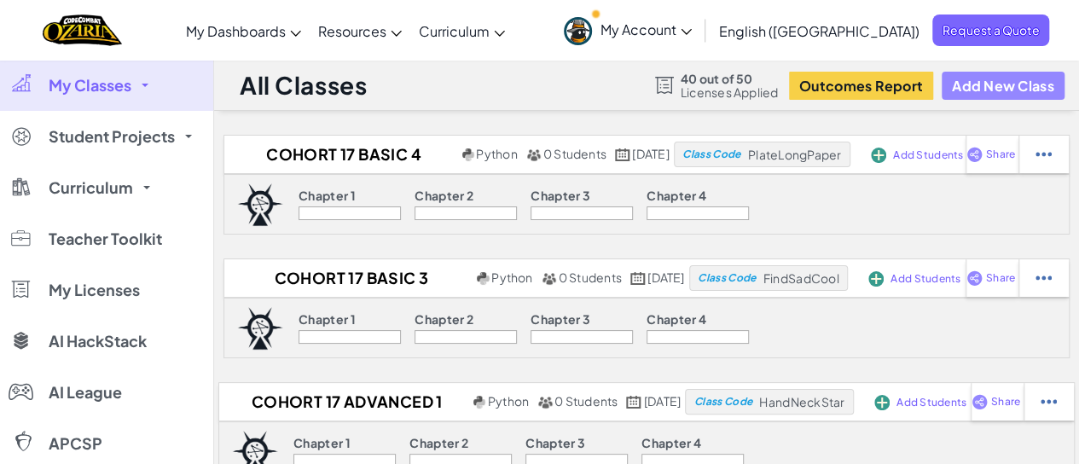
click at [960, 90] on button "Add New Class" at bounding box center [1003, 86] width 123 height 28
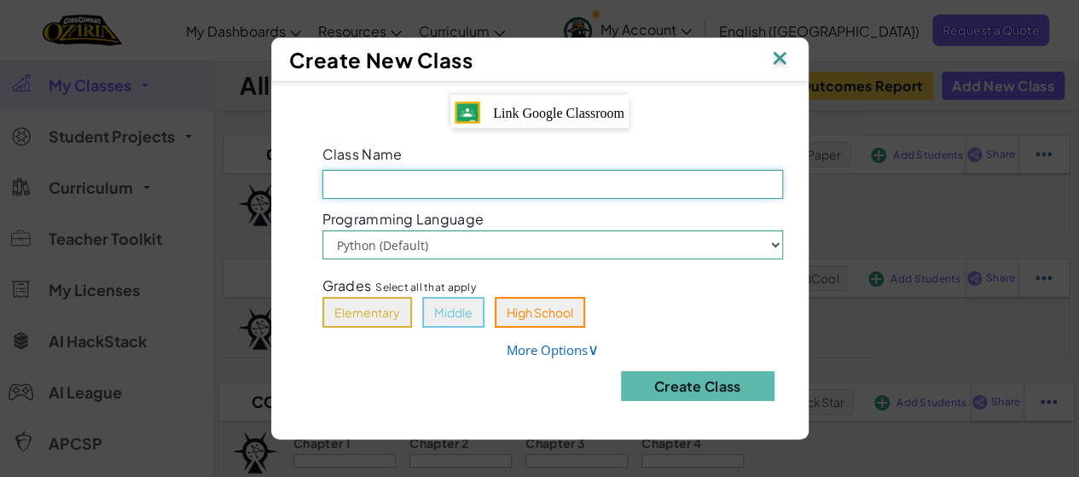
click at [546, 187] on input "Class Name Field is required" at bounding box center [552, 184] width 461 height 29
click at [449, 181] on input "Cohort 4 Advanced 4 (Teacher 1-7)" at bounding box center [552, 184] width 461 height 29
click at [380, 188] on input "Cohort 4 Advanced 3 (Teacher 1-7)" at bounding box center [552, 184] width 461 height 29
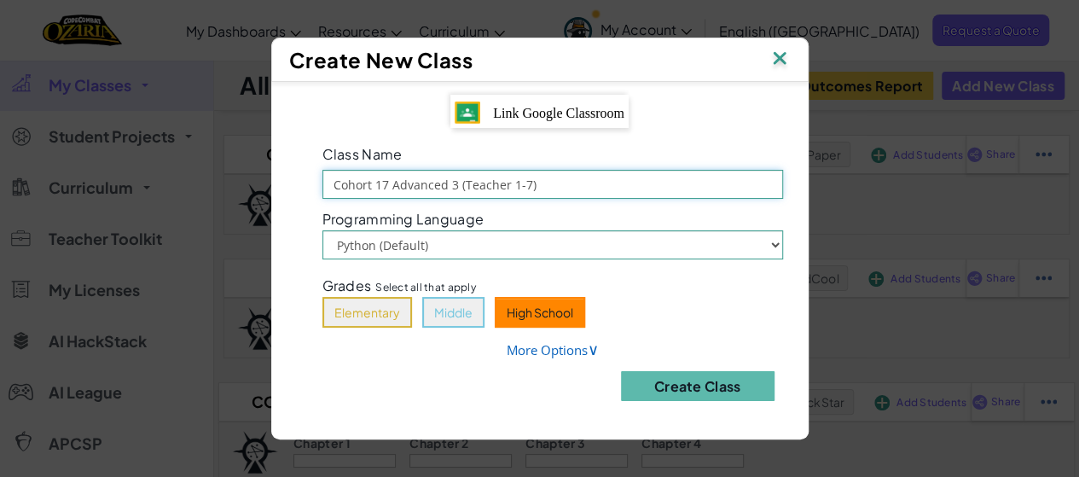
type input "Cohort 17 Advanced 3 (Teacher 1-7)"
click at [525, 318] on button "High School" at bounding box center [540, 312] width 90 height 31
click at [468, 309] on button "Middle" at bounding box center [453, 312] width 62 height 31
click at [390, 311] on button "Elementary" at bounding box center [367, 312] width 90 height 31
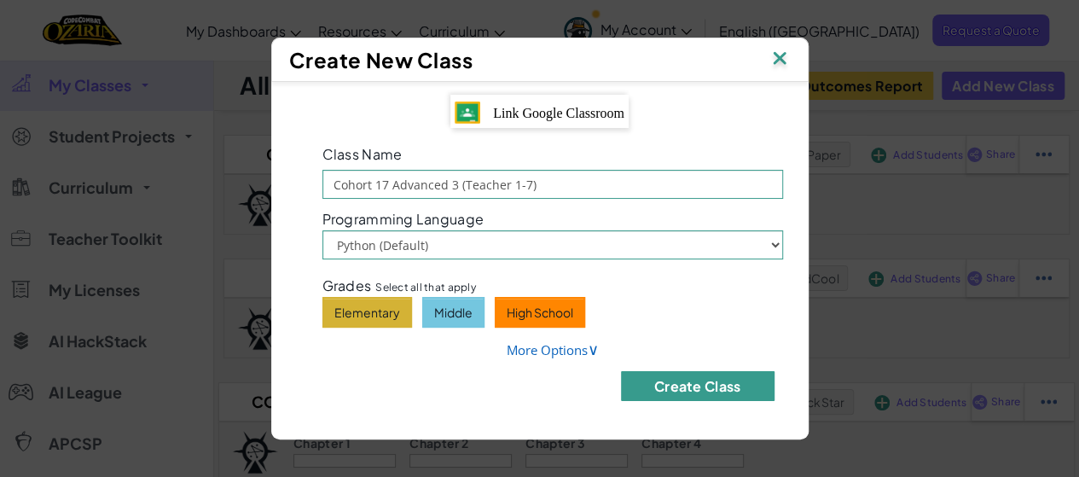
click at [696, 390] on button "Create Class" at bounding box center [698, 386] width 154 height 30
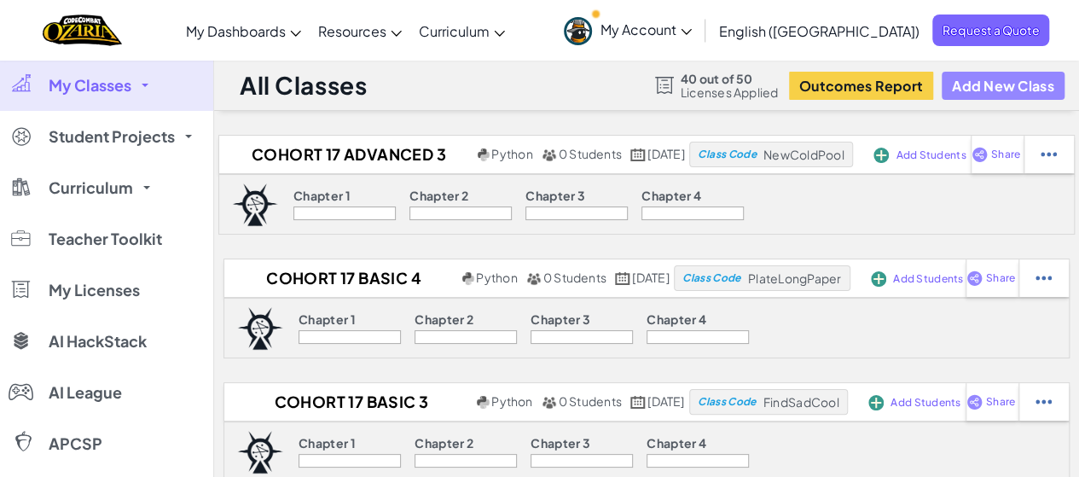
click at [1000, 84] on button "Add New Class" at bounding box center [1003, 86] width 123 height 28
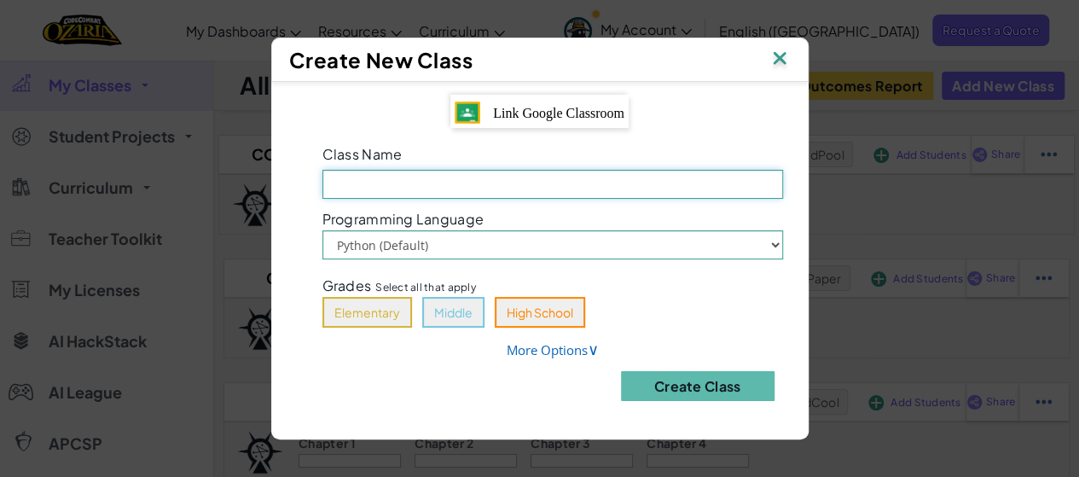
click at [604, 190] on input "Class Name Field is required" at bounding box center [552, 184] width 461 height 29
click at [382, 185] on input "Cohort 8 Advanced 4 (Teacher 1-7)" at bounding box center [552, 184] width 461 height 29
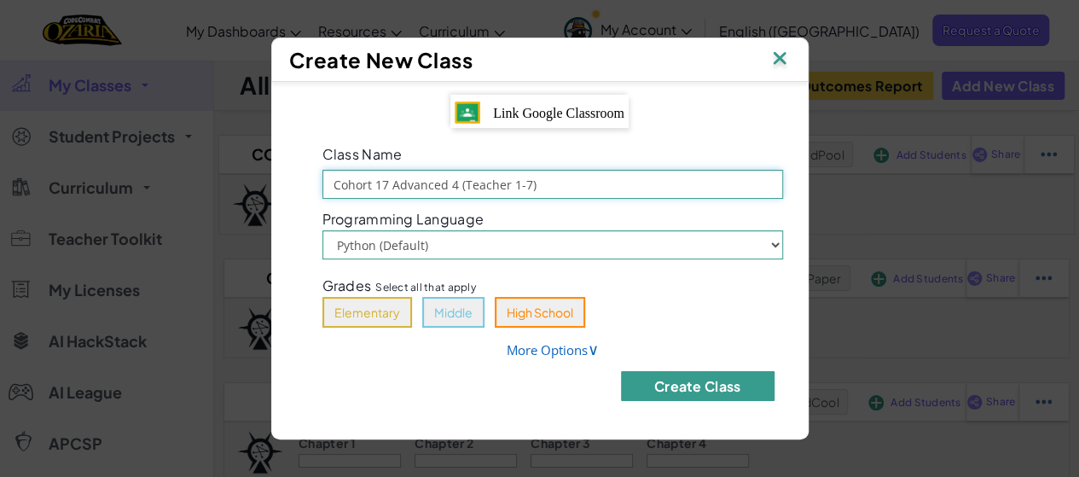
type input "Cohort 17 Advanced 4 (Teacher 1-7)"
click at [685, 384] on button "Create Class" at bounding box center [698, 386] width 154 height 30
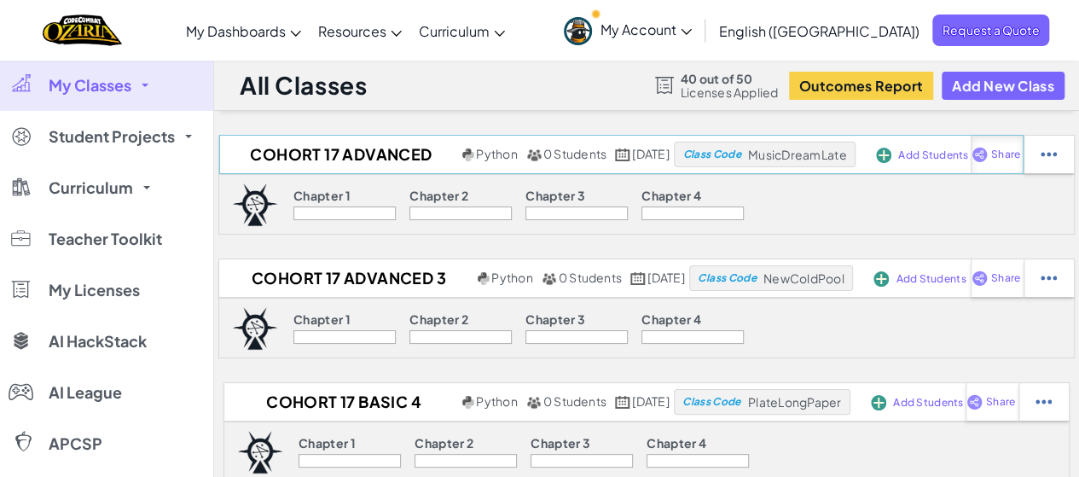
click at [1020, 156] on span "Share" at bounding box center [1005, 154] width 29 height 10
select select "write"
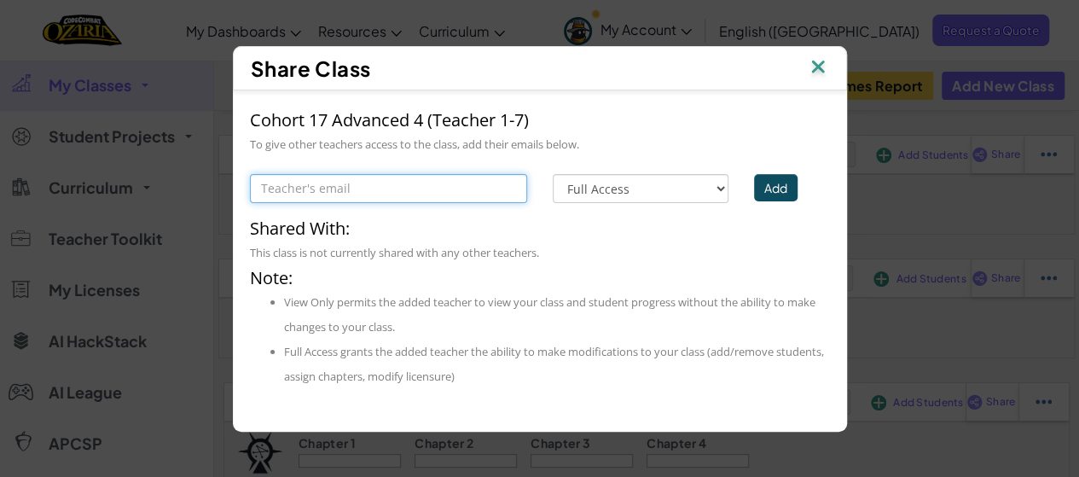
click at [466, 192] on input "text" at bounding box center [388, 188] width 277 height 29
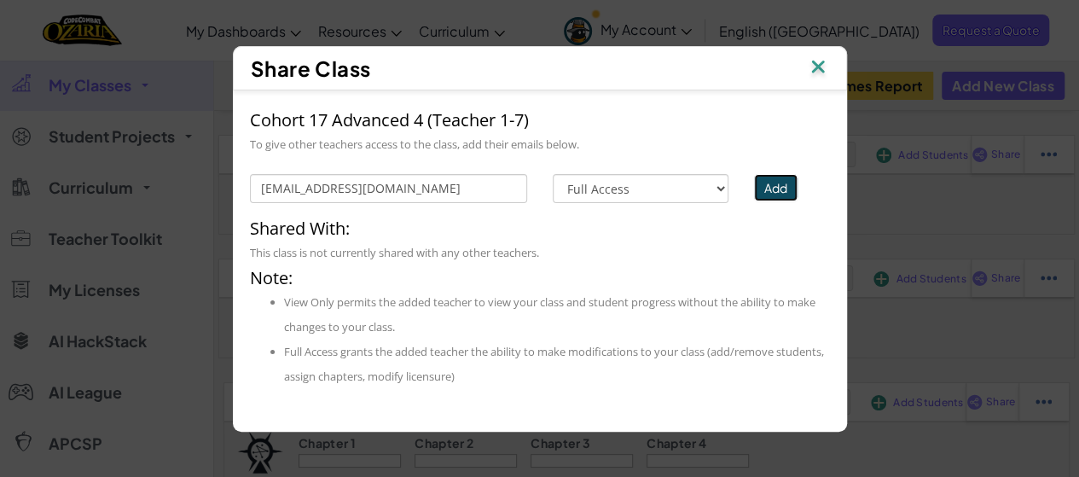
click at [779, 185] on button "Add" at bounding box center [775, 187] width 43 height 27
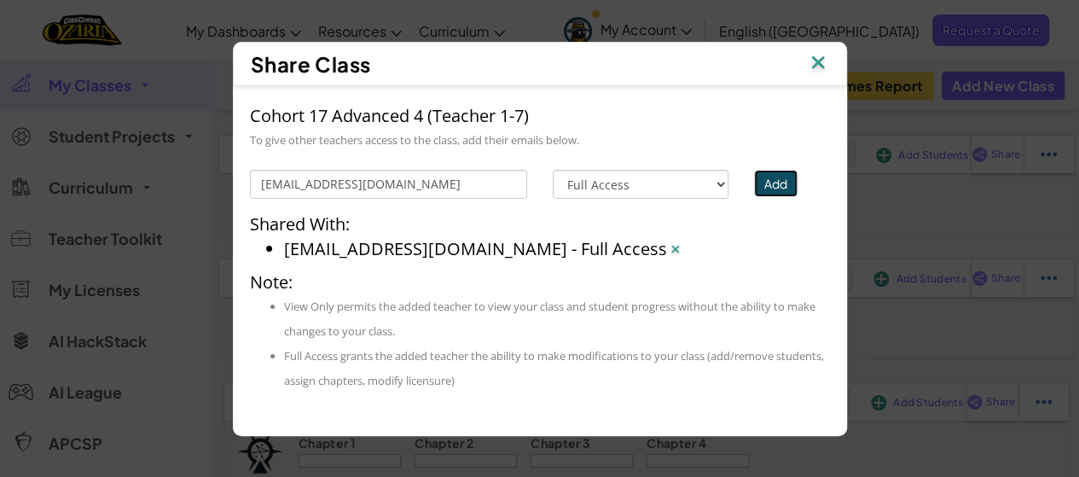
click at [782, 180] on button "Add" at bounding box center [775, 183] width 43 height 27
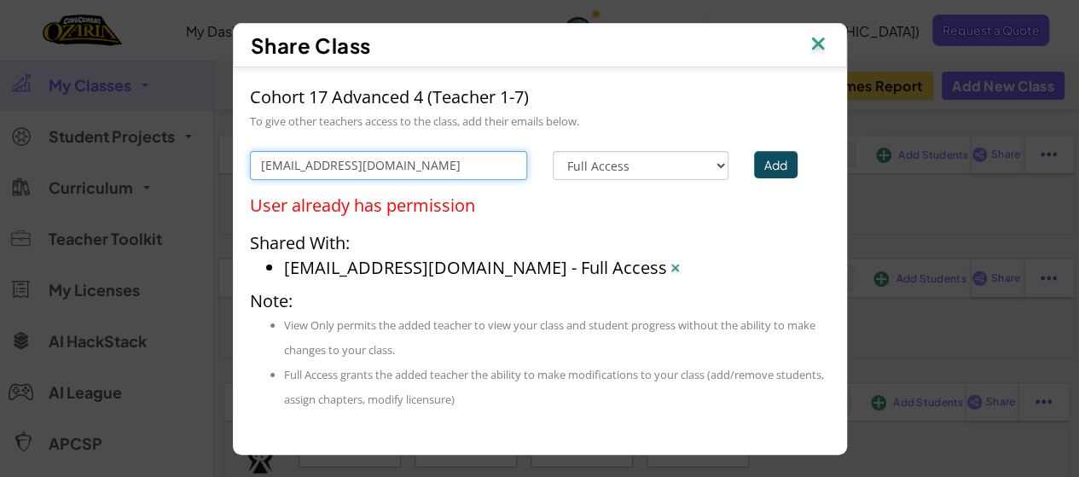
click at [491, 165] on input "[EMAIL_ADDRESS][DOMAIN_NAME]" at bounding box center [388, 165] width 277 height 29
type input "b"
click at [491, 165] on input "text" at bounding box center [388, 165] width 277 height 29
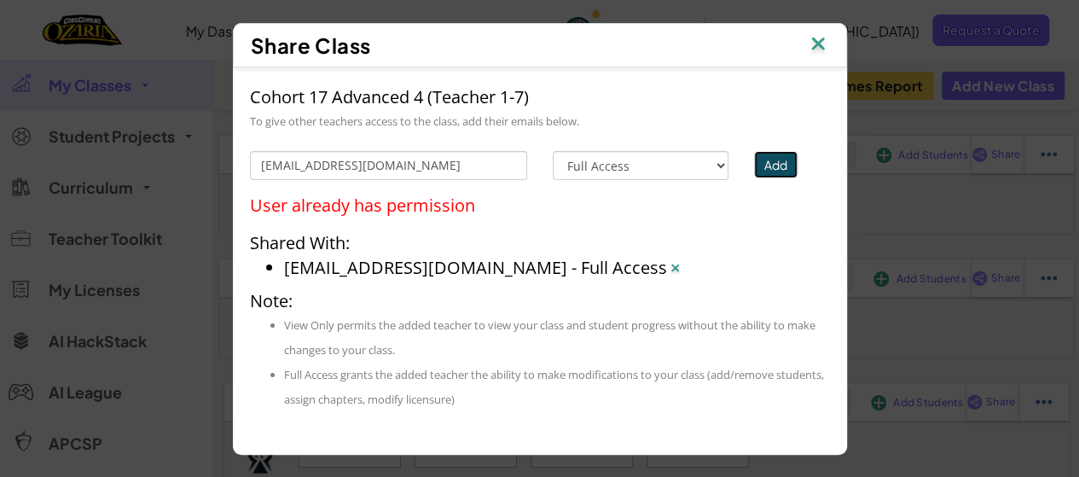
click at [771, 164] on button "Add" at bounding box center [775, 164] width 43 height 27
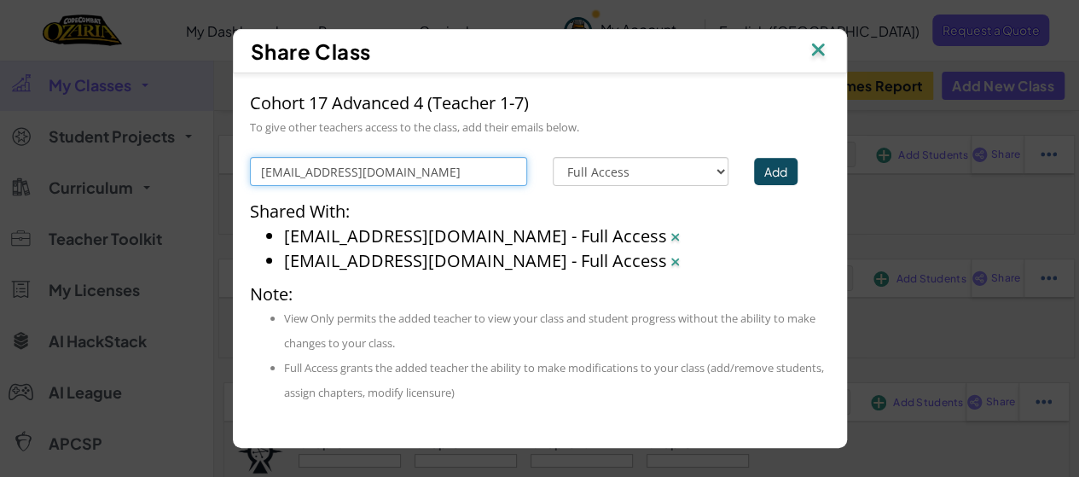
click at [454, 164] on input "[EMAIL_ADDRESS][DOMAIN_NAME]" at bounding box center [388, 171] width 277 height 29
type input "k"
click at [459, 171] on input "text" at bounding box center [388, 171] width 277 height 29
type input "[EMAIL_ADDRESS][DOMAIN_NAME]"
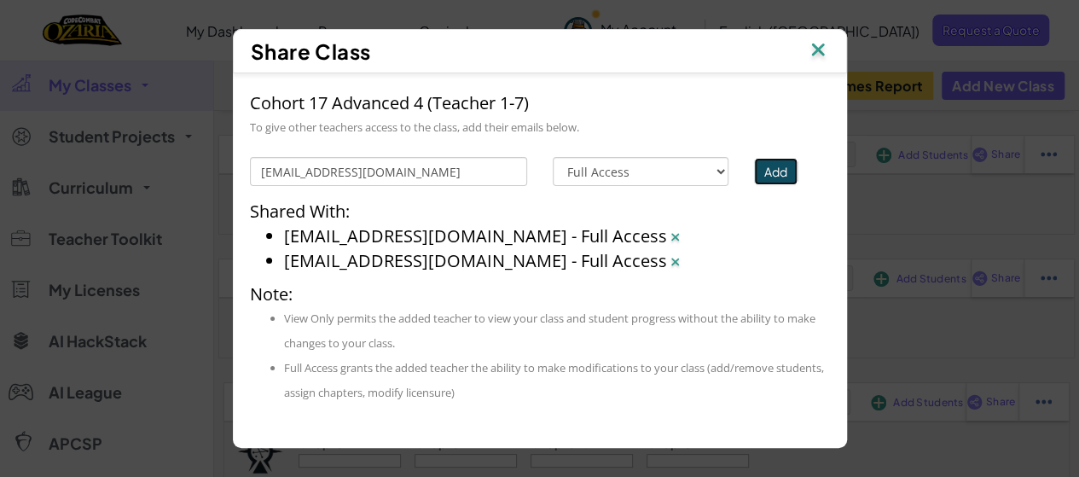
click at [775, 173] on button "Add" at bounding box center [775, 171] width 43 height 27
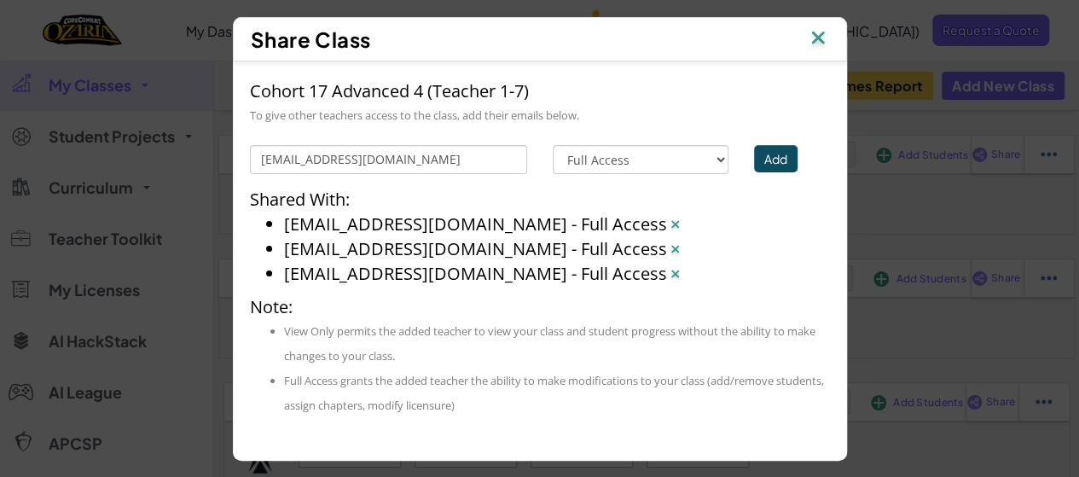
click at [822, 42] on img at bounding box center [818, 39] width 22 height 26
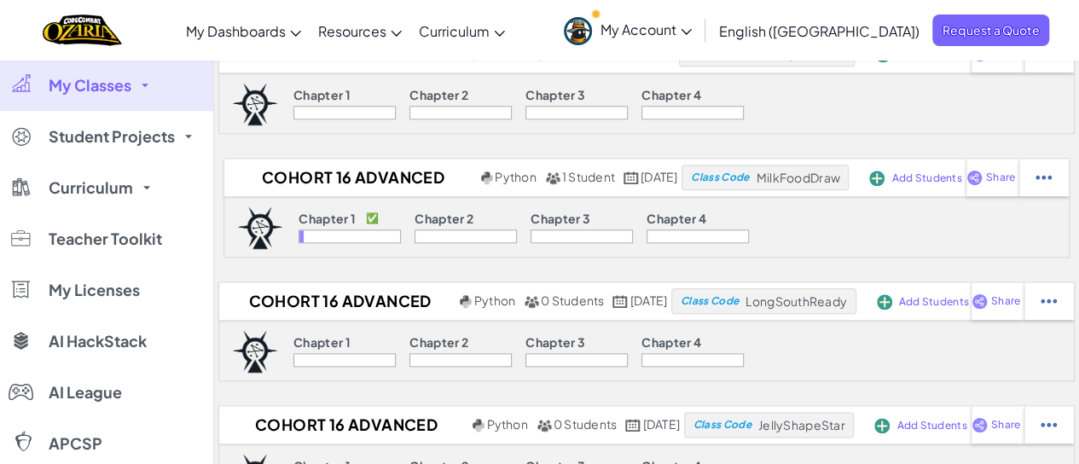
scroll to position [849, 0]
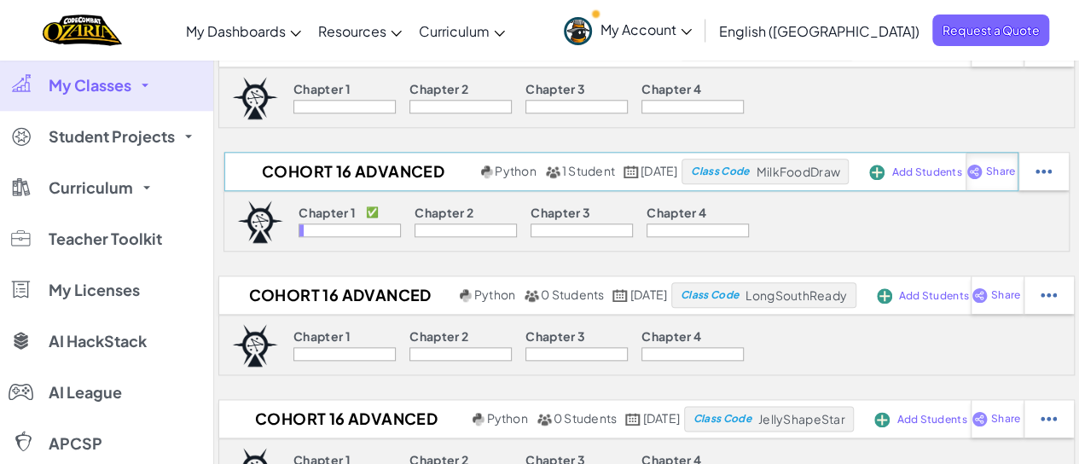
click at [983, 170] on img at bounding box center [974, 171] width 16 height 15
select select "write"
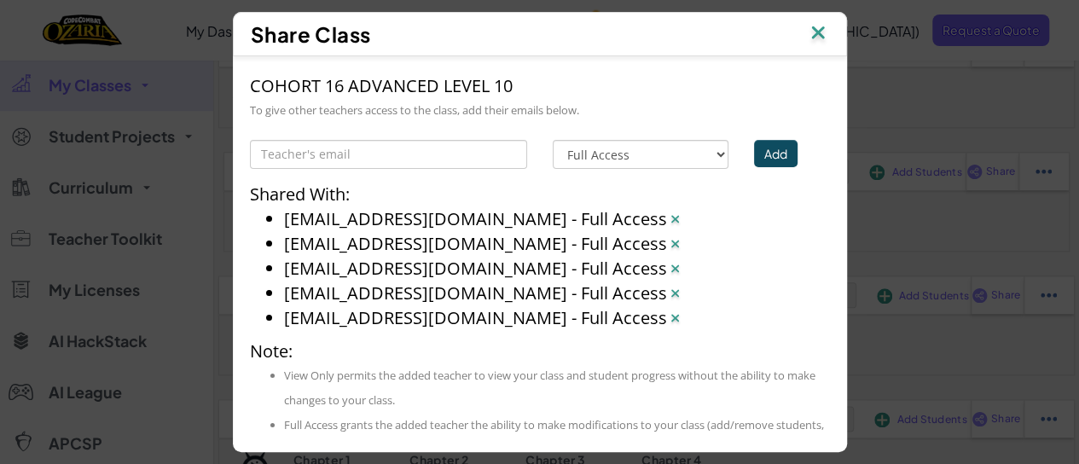
click at [931, 200] on div "Share Class COHORT 16 ADVANCED LEVEL 10 To give other teachers access to the cl…" at bounding box center [539, 232] width 1079 height 464
click at [825, 30] on img at bounding box center [818, 34] width 22 height 26
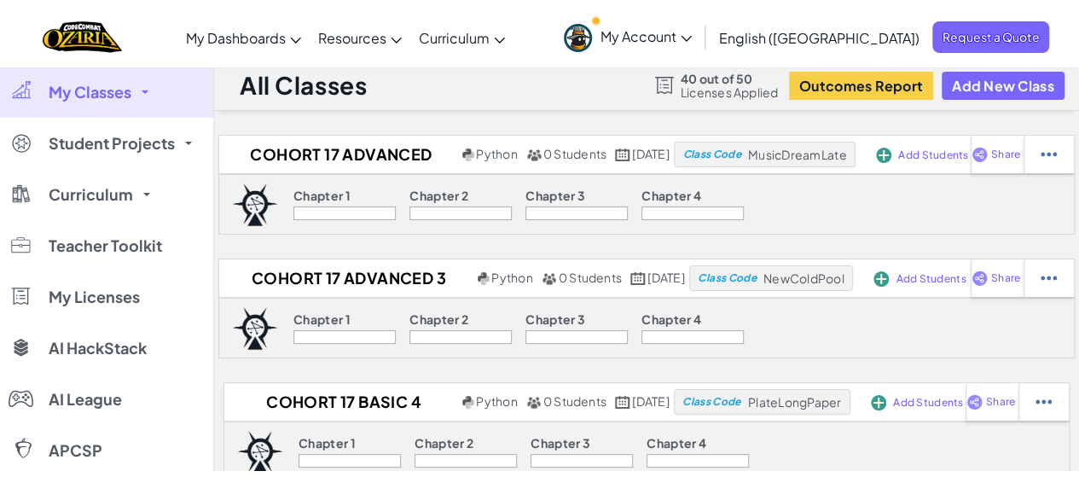
scroll to position [0, 0]
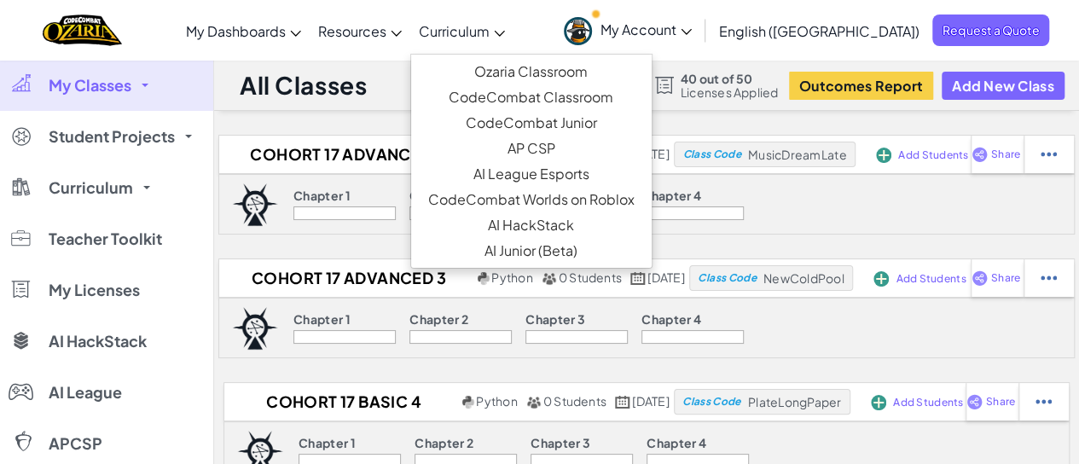
click at [490, 32] on span "Curriculum" at bounding box center [454, 31] width 71 height 18
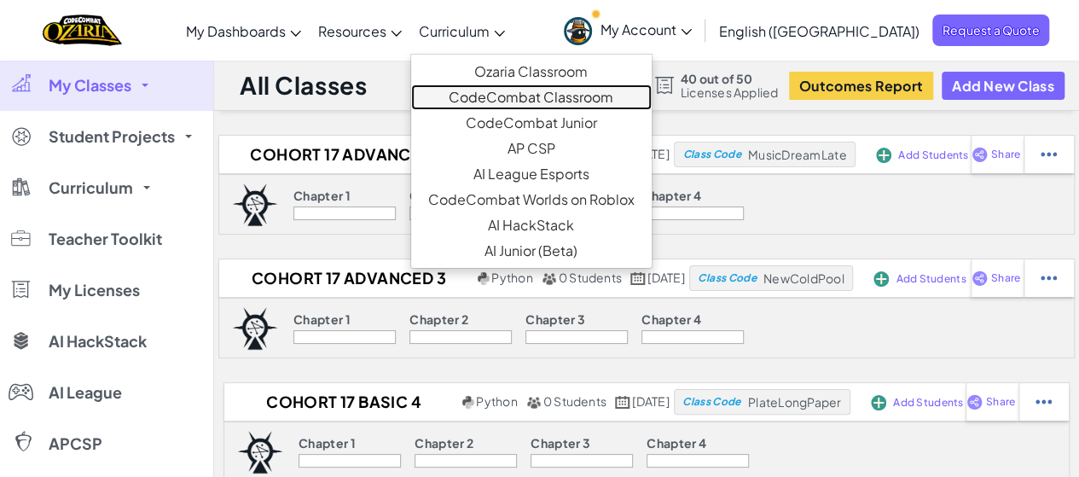
click at [537, 100] on link "CodeCombat Classroom" at bounding box center [531, 97] width 241 height 26
